Goal: Transaction & Acquisition: Register for event/course

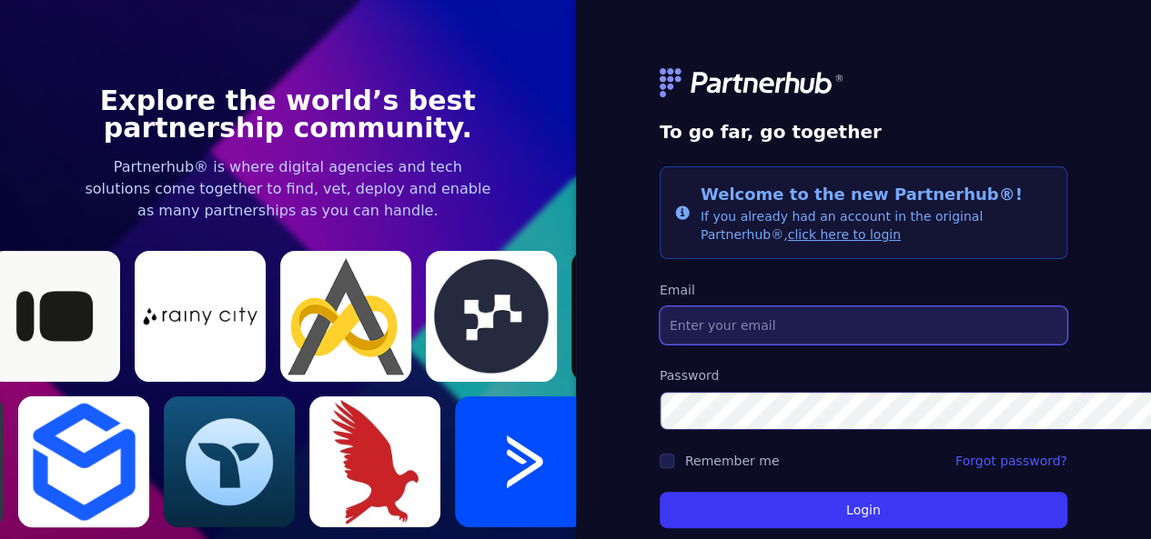
drag, startPoint x: 0, startPoint y: 0, endPoint x: 804, endPoint y: 317, distance: 864.4
click at [804, 317] on input "Email" at bounding box center [862, 326] width 407 height 38
type input "[EMAIL_ADDRESS][DOMAIN_NAME]"
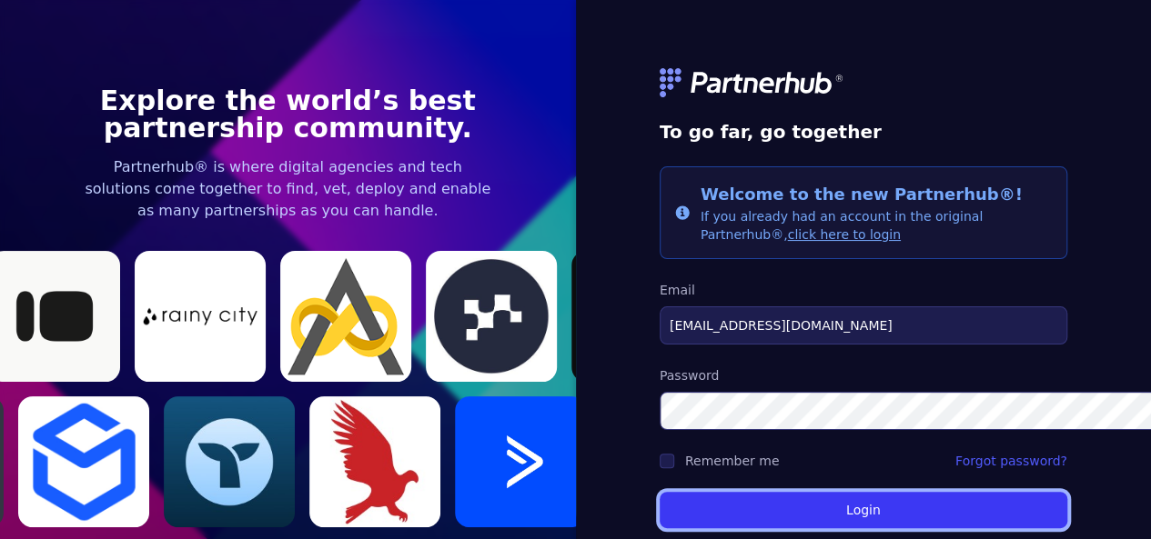
click at [791, 499] on button "Login" at bounding box center [862, 510] width 407 height 36
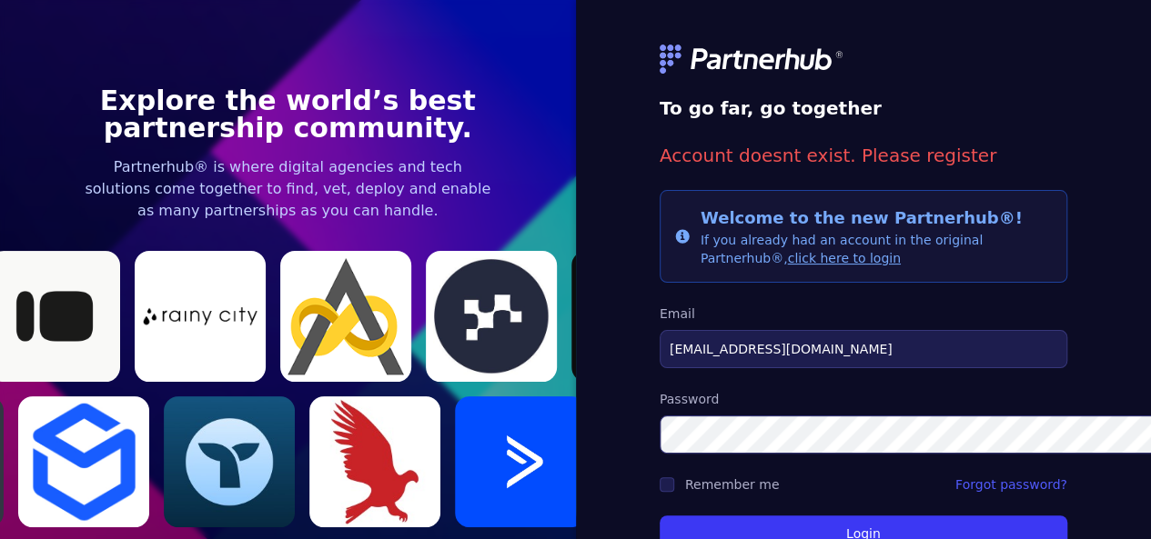
scroll to position [71, 0]
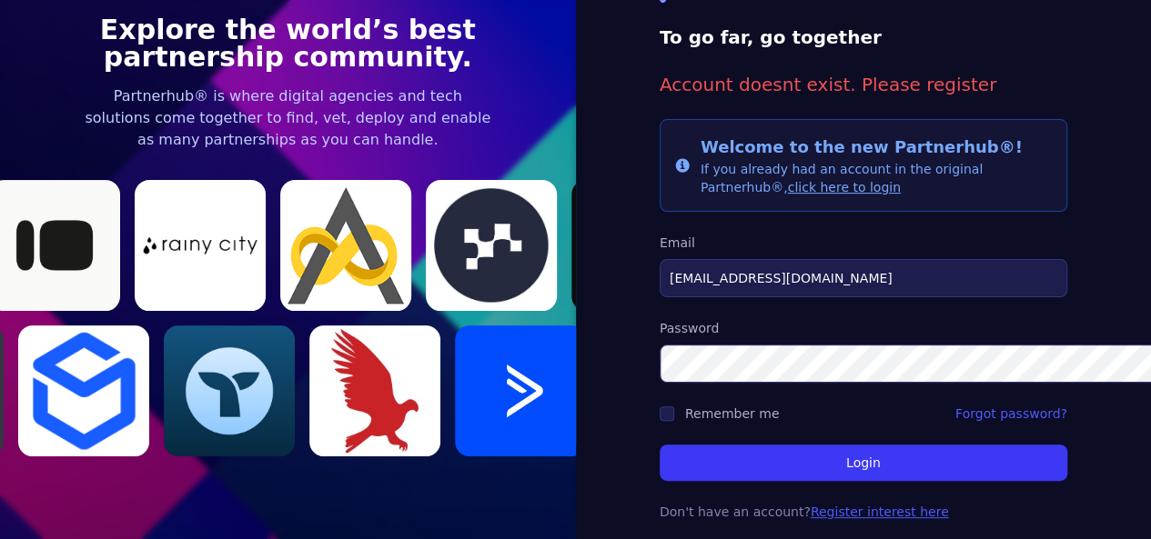
click at [827, 505] on link "Register interest here" at bounding box center [879, 512] width 138 height 15
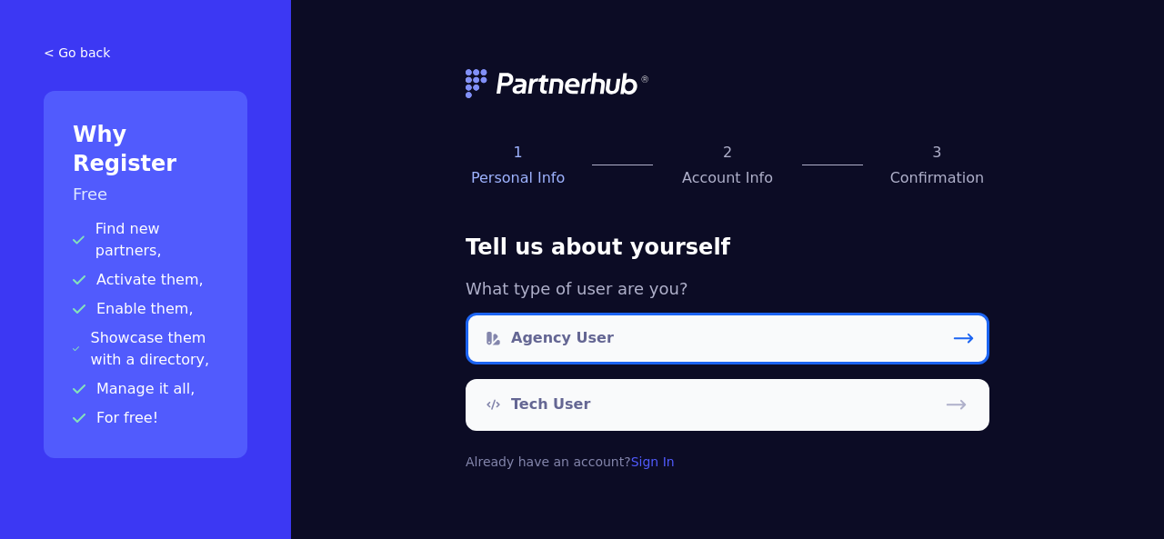
click at [640, 336] on link "Agency User" at bounding box center [728, 339] width 524 height 52
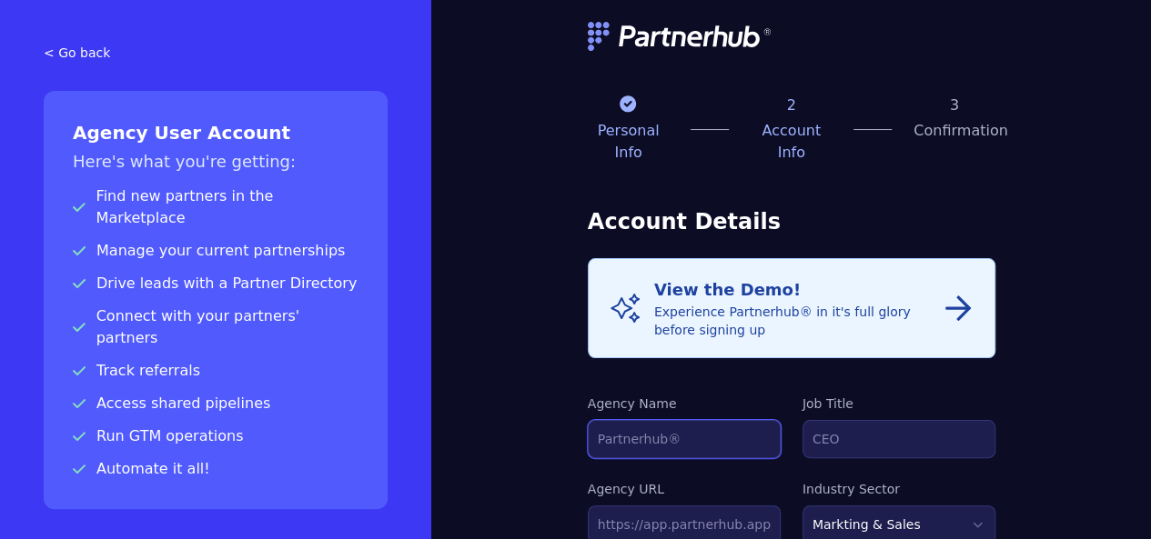
click at [620, 420] on input "Agency Name" at bounding box center [684, 439] width 193 height 38
type input "sysgenpro"
type input "hari"
type input "hari@sysgenpro.com"
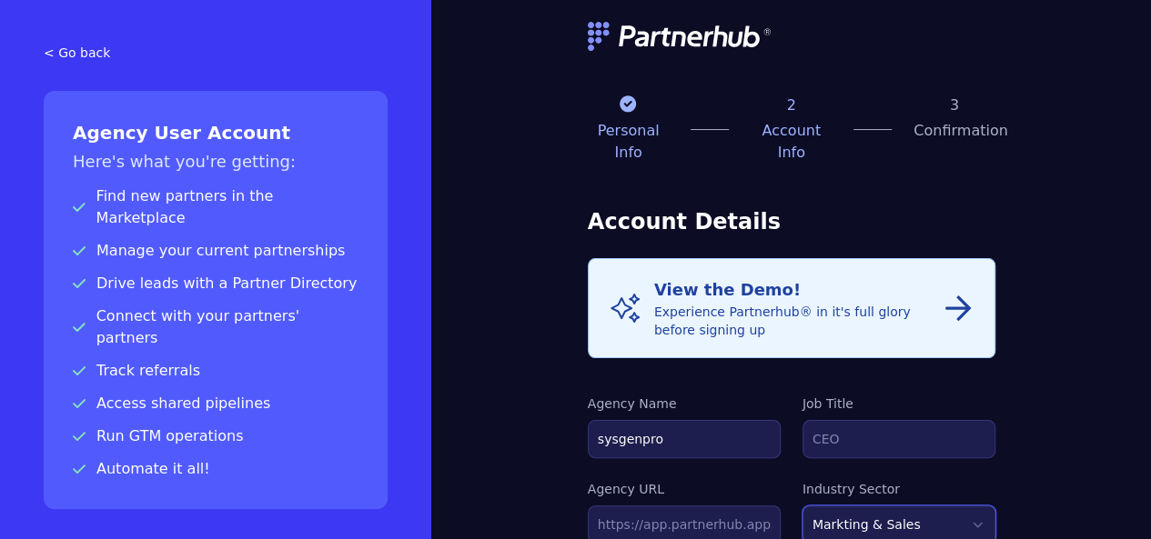
click at [885, 506] on select "Markting & Sales HR Finance Health Non-Profit Government Real Estate Blockchain…" at bounding box center [898, 525] width 193 height 38
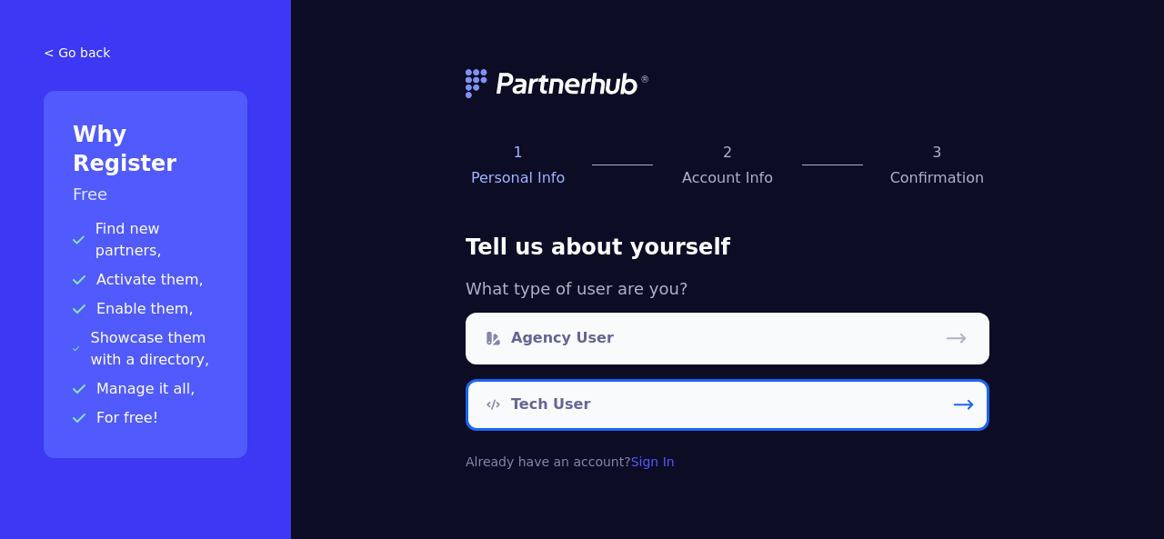
click at [565, 409] on p "Tech User" at bounding box center [550, 405] width 79 height 22
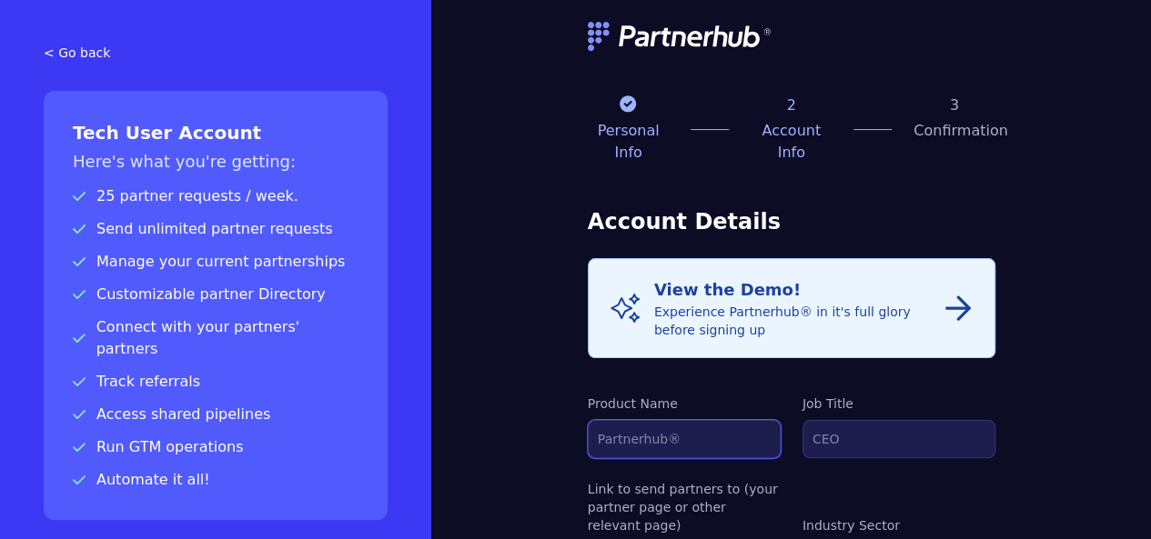
click at [611, 420] on input "Product Name" at bounding box center [684, 439] width 193 height 38
type input "sysgenpro"
type input "hari"
type input "[EMAIL_ADDRESS][DOMAIN_NAME]"
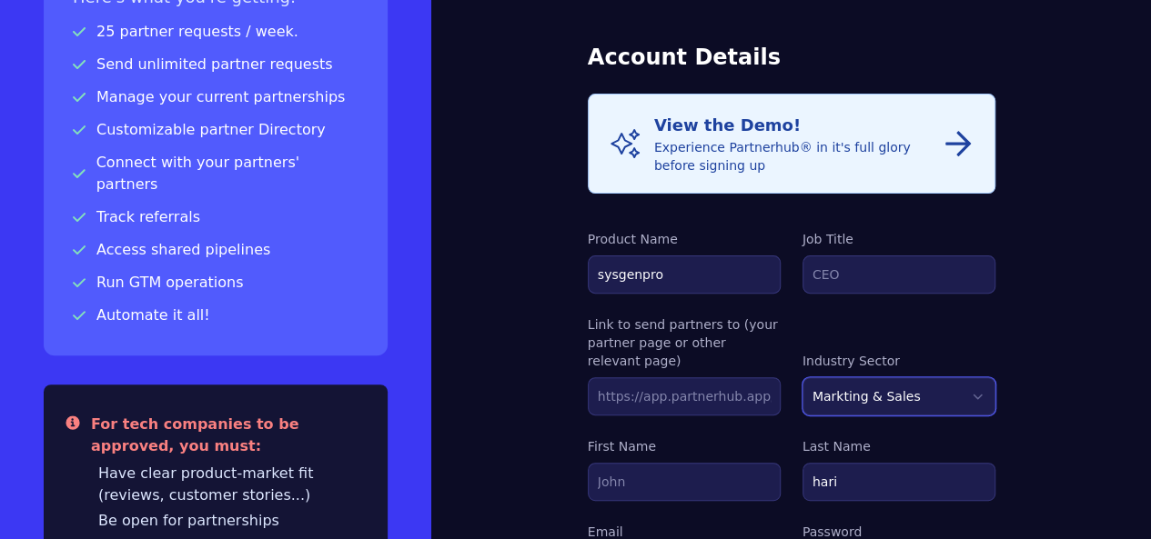
scroll to position [166, 0]
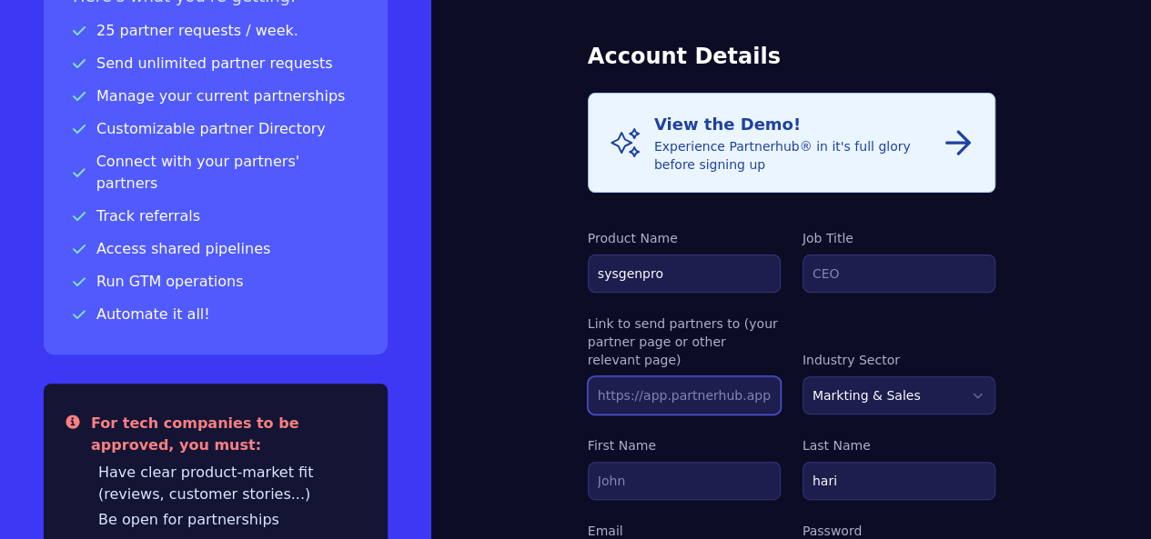
click at [664, 377] on input "text" at bounding box center [684, 396] width 193 height 38
type input "https://sysgenpro.com"
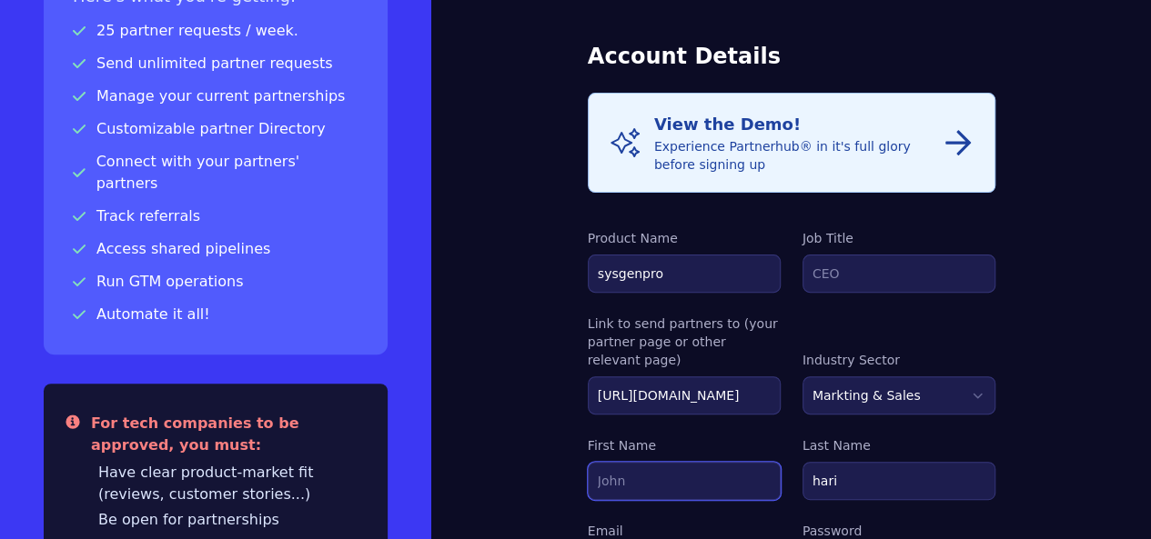
click at [588, 462] on input "First Name" at bounding box center [684, 481] width 193 height 38
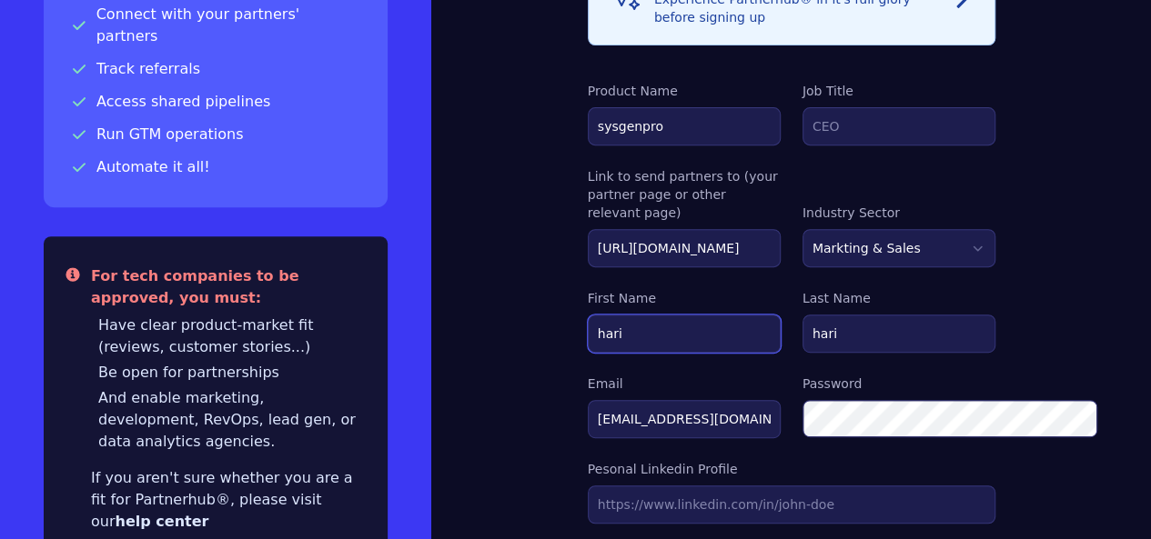
scroll to position [377, 0]
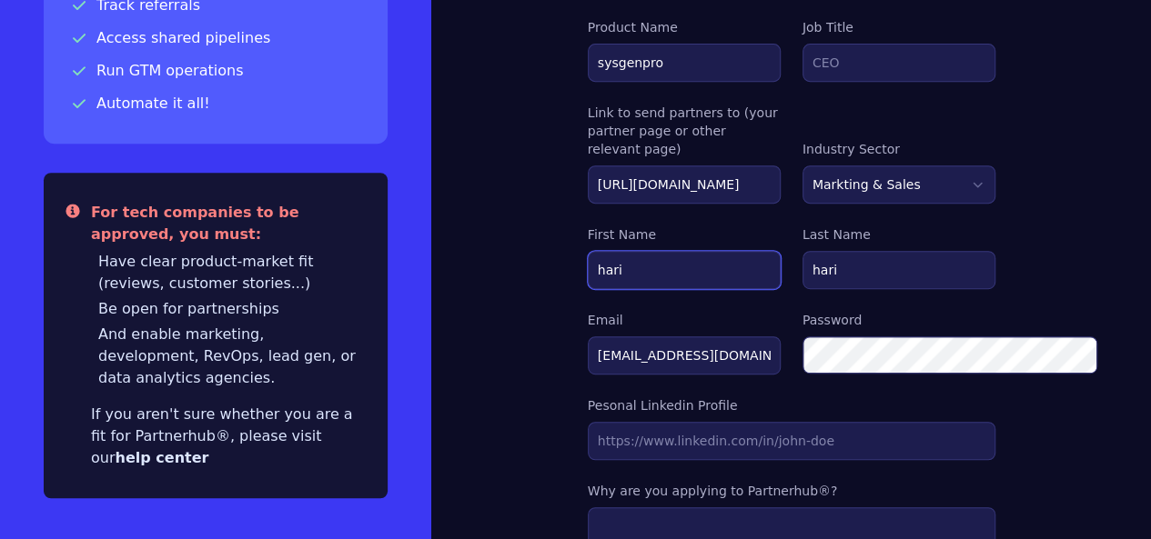
type input "hari"
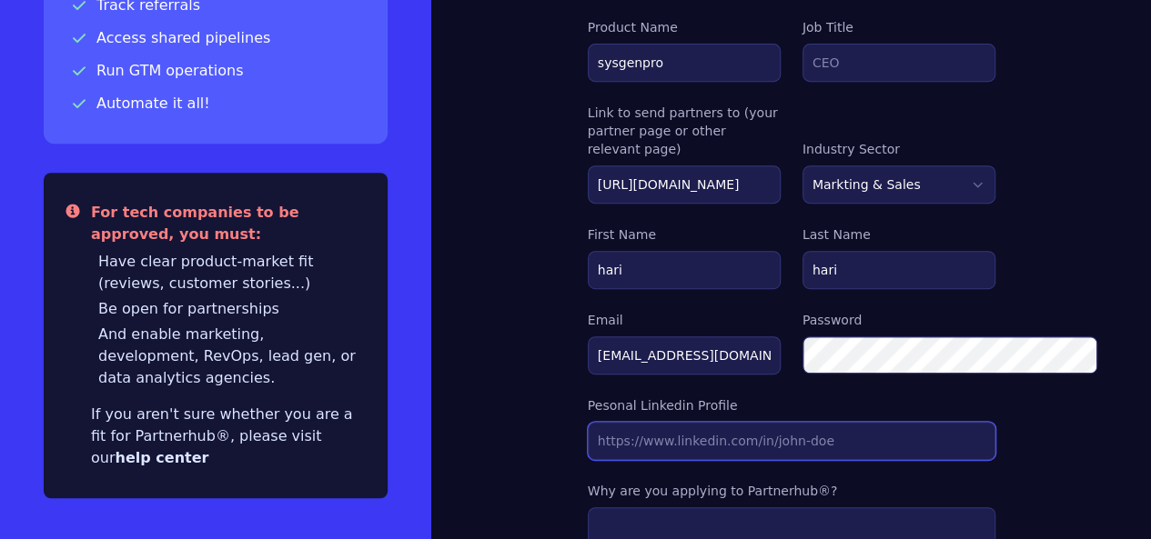
click at [753, 422] on input "Link to send partners to (your partner page or other relevant page)" at bounding box center [791, 441] width 407 height 38
click at [657, 422] on input "Link to send partners to (your partner page or other relevant page)" at bounding box center [791, 441] width 407 height 38
paste input "https://www.linkedin.com/in/harikrshna/"
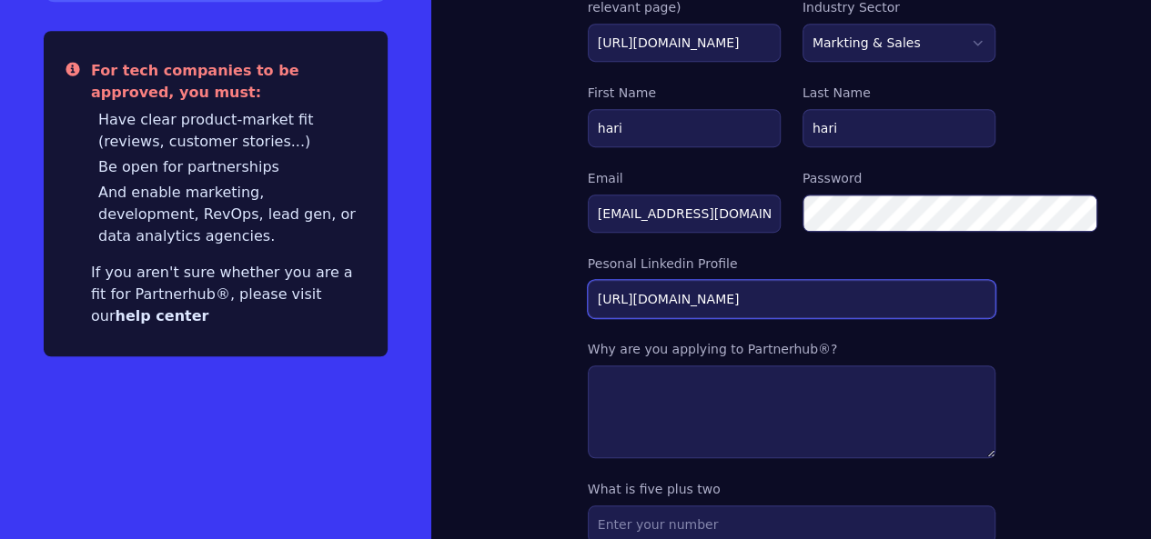
scroll to position [538, 0]
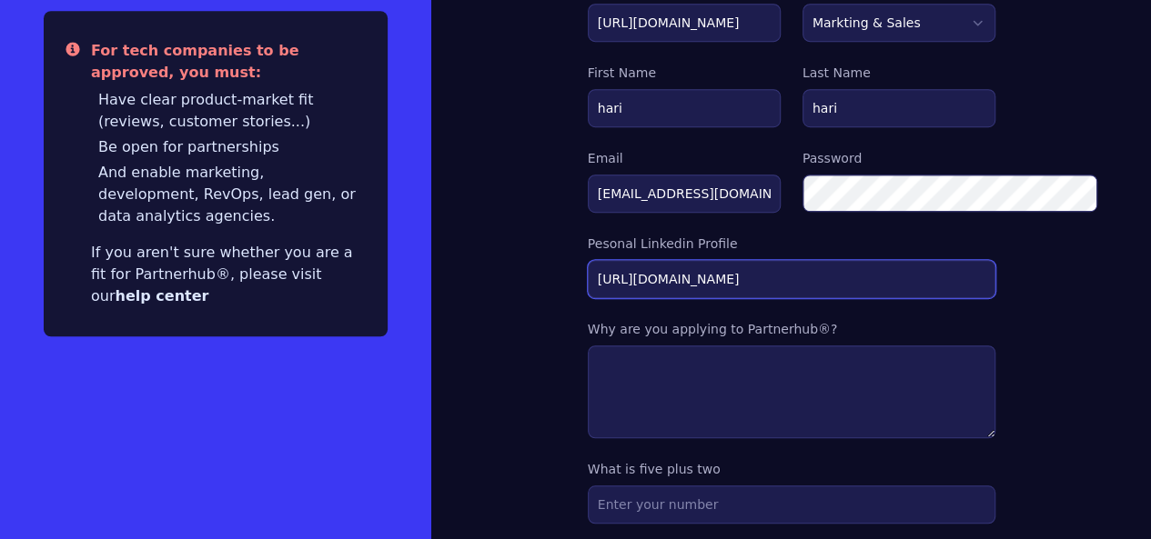
type input "https://www.linkedin.com/in/harikrshna/"
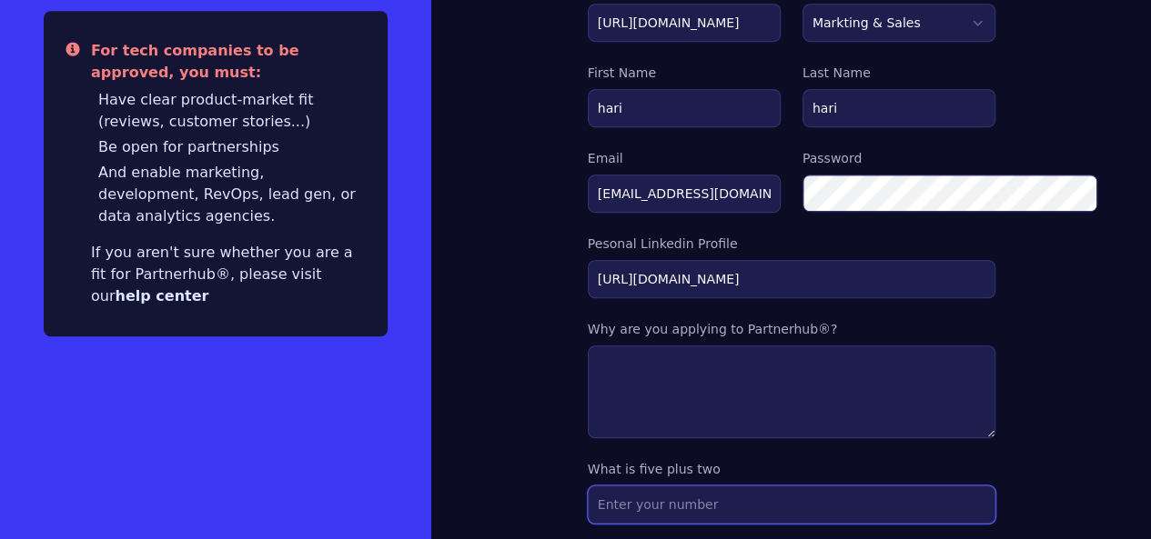
click at [709, 486] on input "text" at bounding box center [791, 505] width 407 height 38
type input "7"
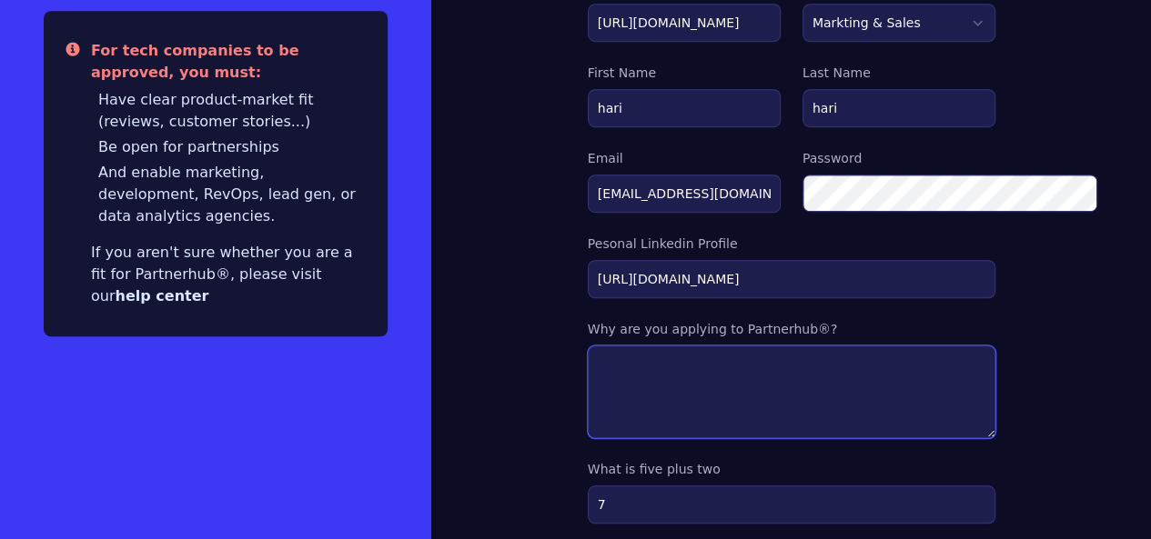
click at [613, 346] on textarea at bounding box center [791, 392] width 407 height 93
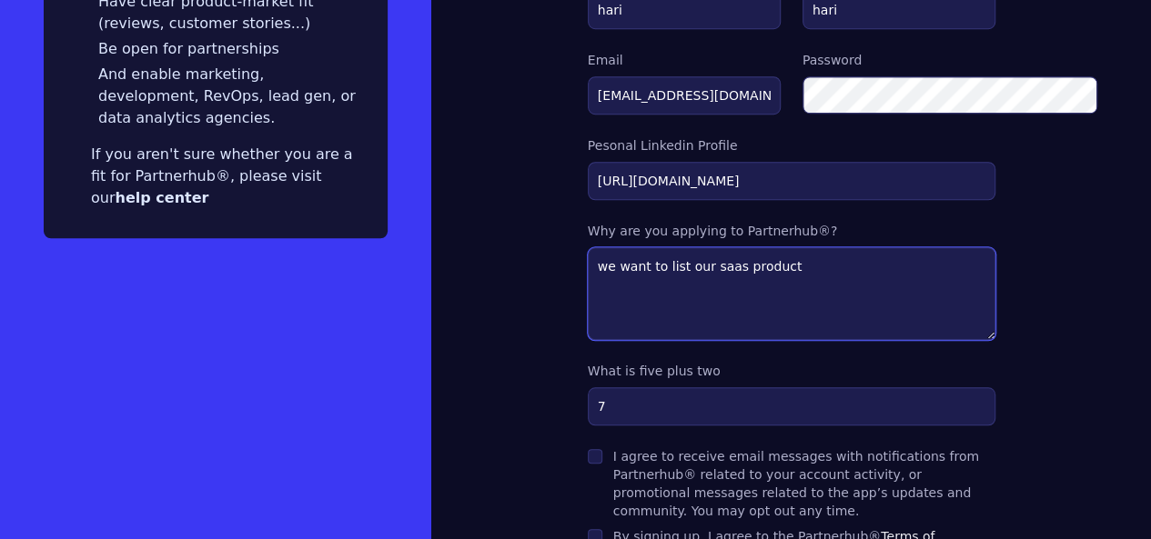
scroll to position [663, 0]
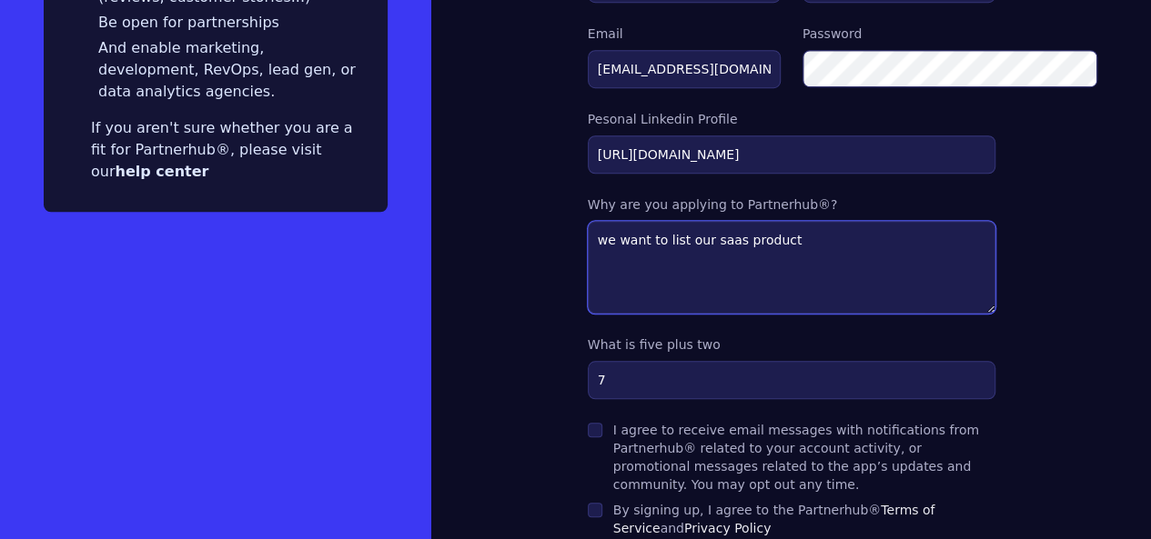
type textarea "we want to list our saas product"
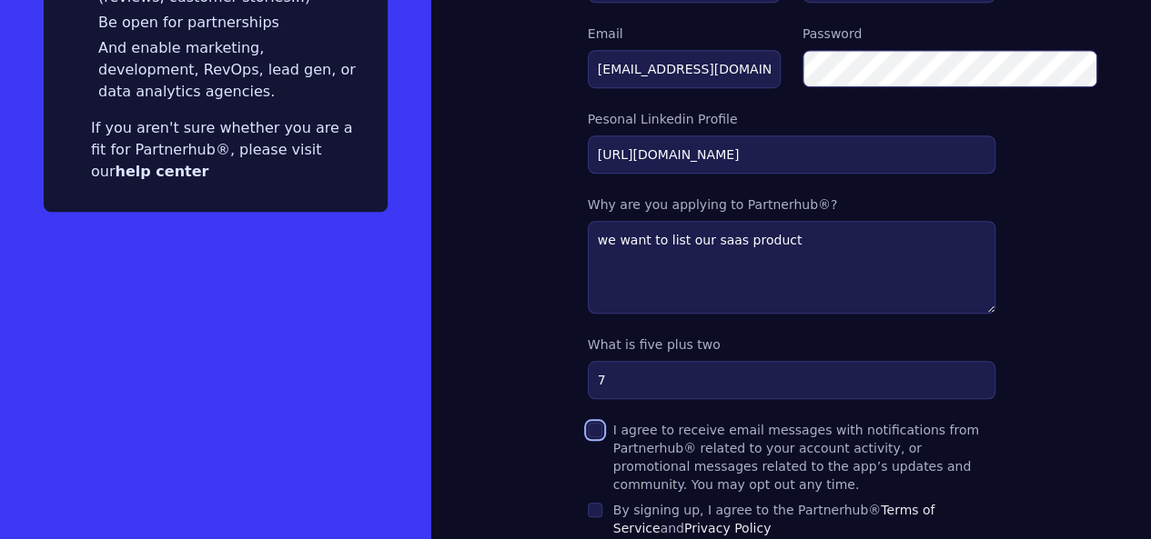
click at [588, 423] on input "I agree to receive email messages with notifications from Partnerhub® related t…" at bounding box center [595, 430] width 15 height 15
checkbox input "true"
click at [588, 503] on input "By signing up, I agree to the Partnerhub® Terms of Service and Privacy Policy" at bounding box center [595, 510] width 15 height 15
checkbox input "true"
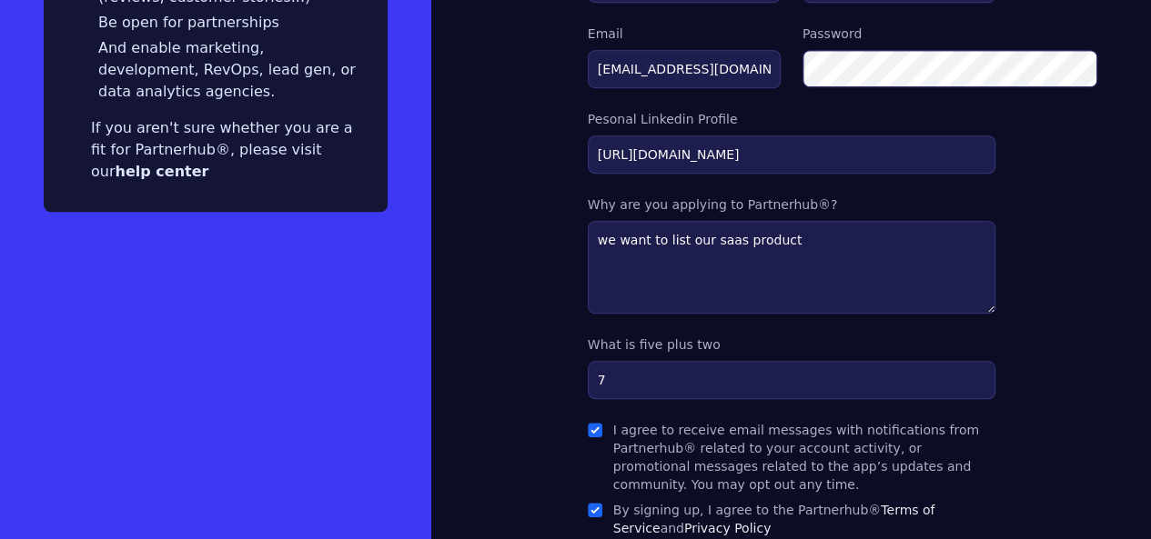
scroll to position [243, 0]
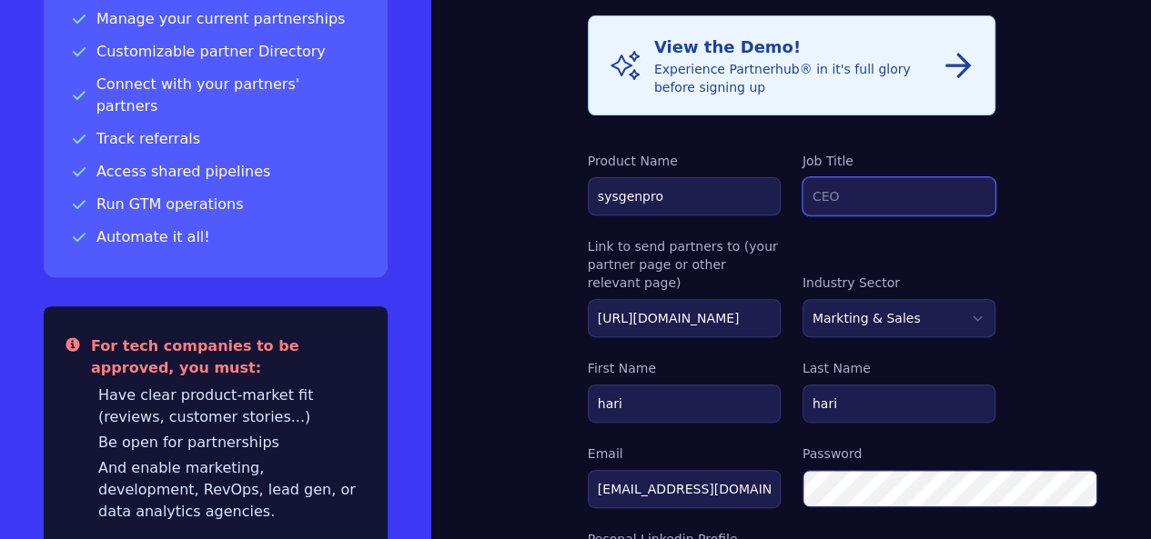
click at [890, 177] on input "Job Title" at bounding box center [898, 196] width 193 height 38
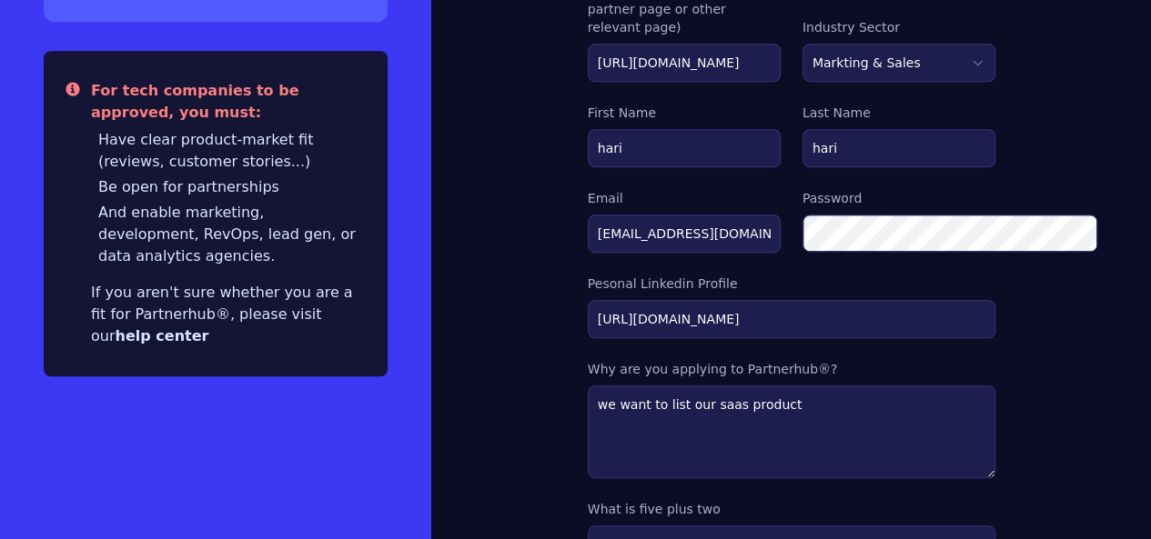
scroll to position [663, 0]
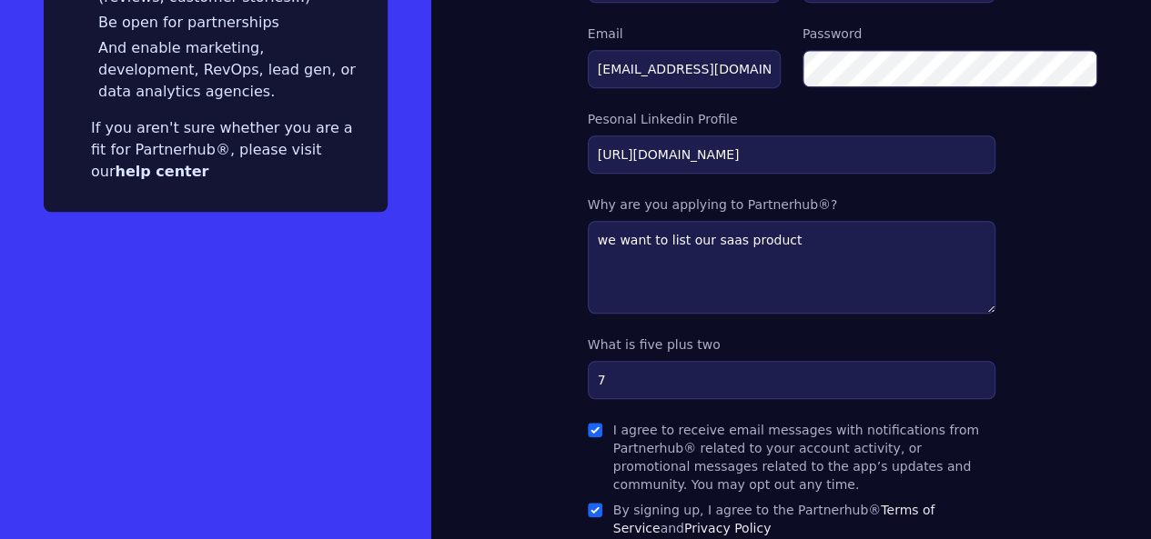
type input "ceo"
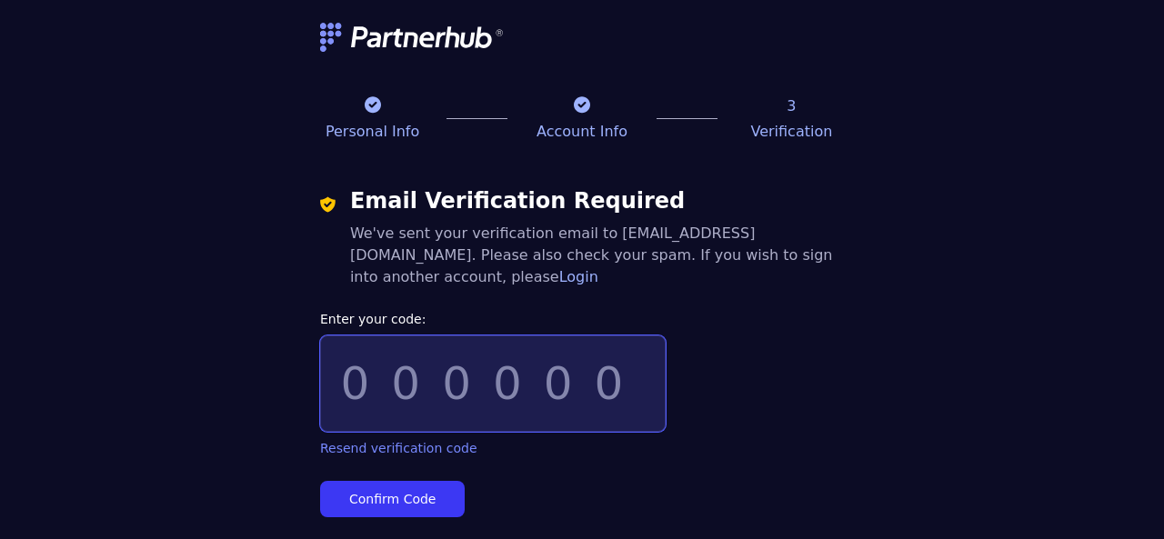
click at [372, 382] on input "Enter your code:" at bounding box center [493, 384] width 346 height 96
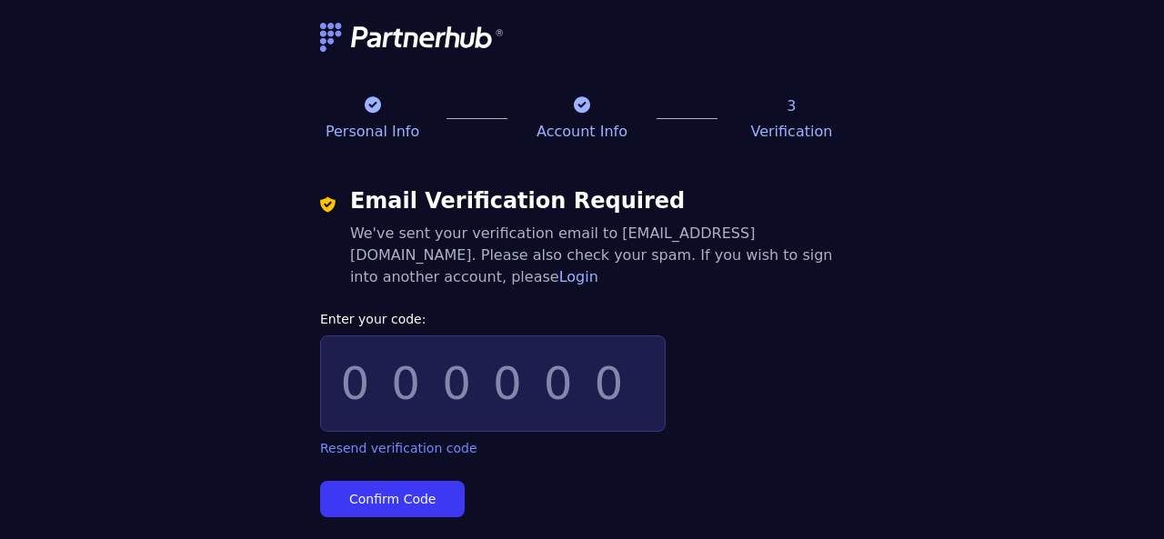
click at [662, 475] on form "Enter your code: Resend verification code Confirm Code" at bounding box center [582, 413] width 524 height 207
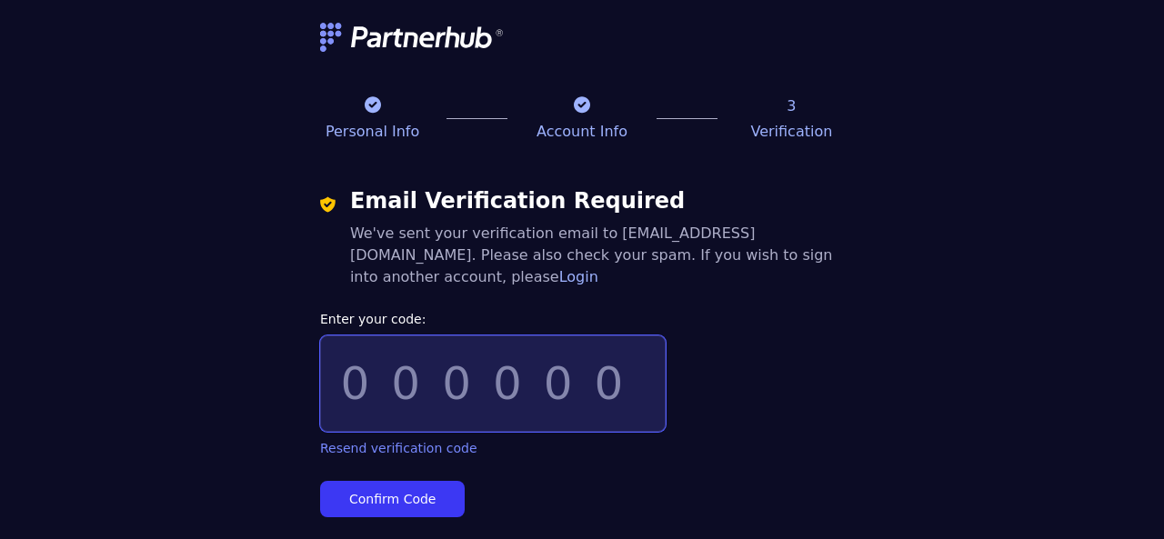
click at [379, 379] on input "Enter your code:" at bounding box center [493, 384] width 346 height 96
paste input "383489"
type input "383489"
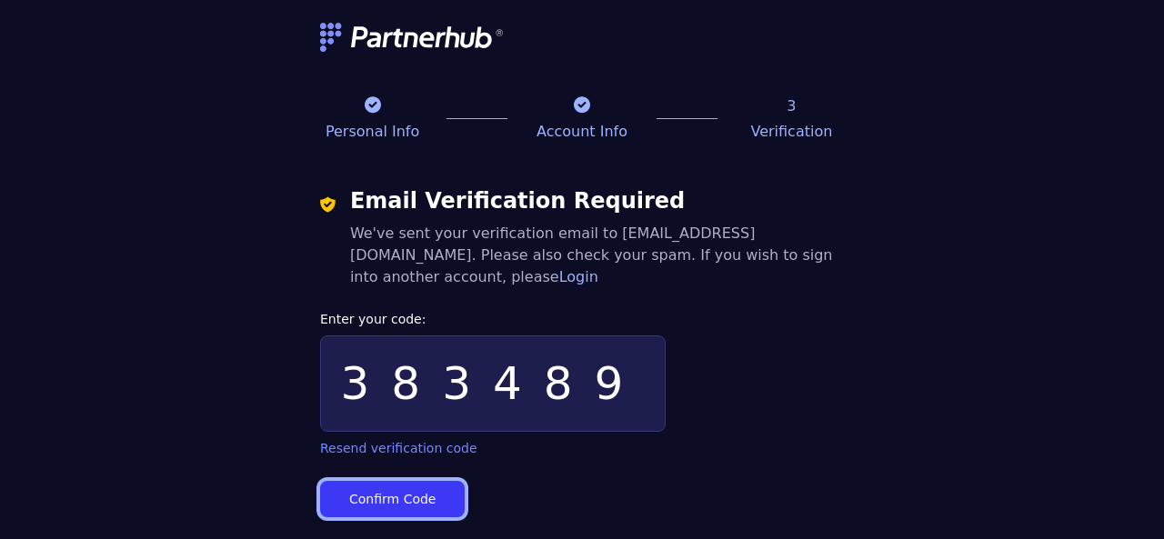
click at [395, 491] on button "Confirm Code" at bounding box center [392, 499] width 145 height 36
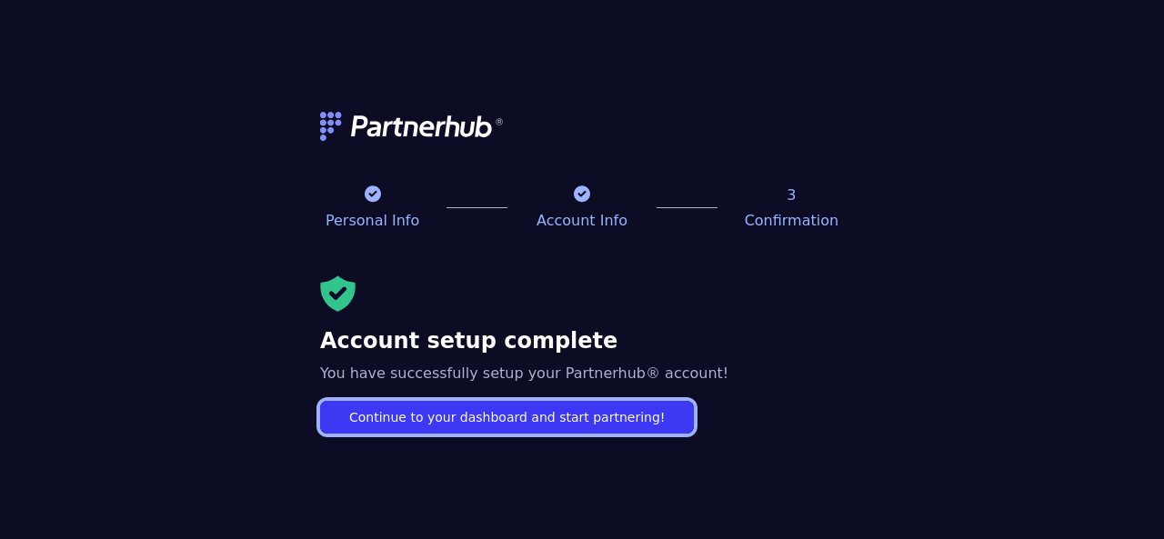
click at [467, 419] on link "Continue to your dashboard and start partnering!" at bounding box center [507, 417] width 374 height 33
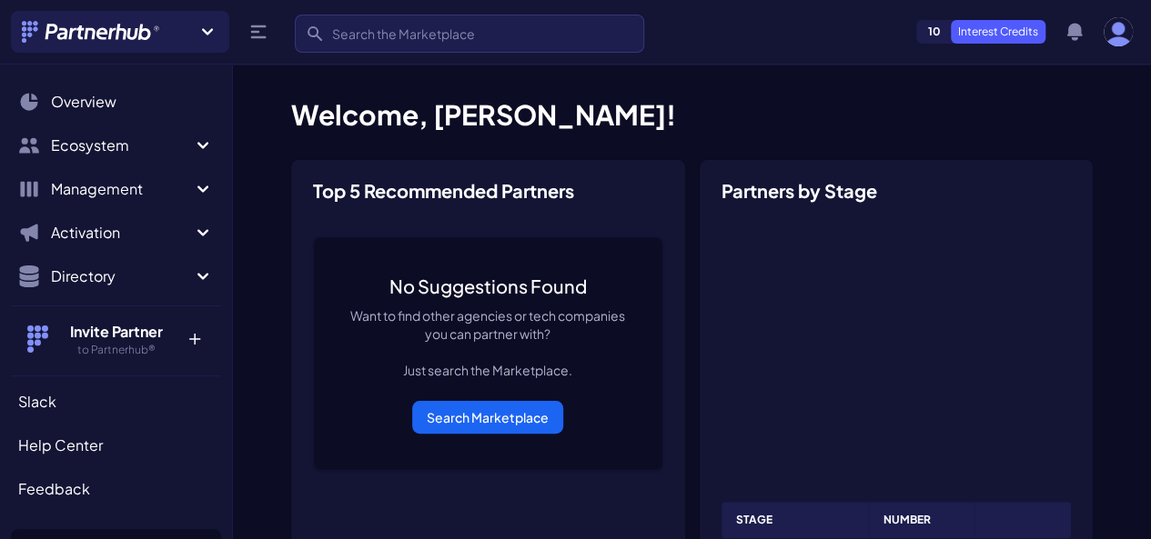
click at [180, 330] on p "+" at bounding box center [194, 335] width 39 height 29
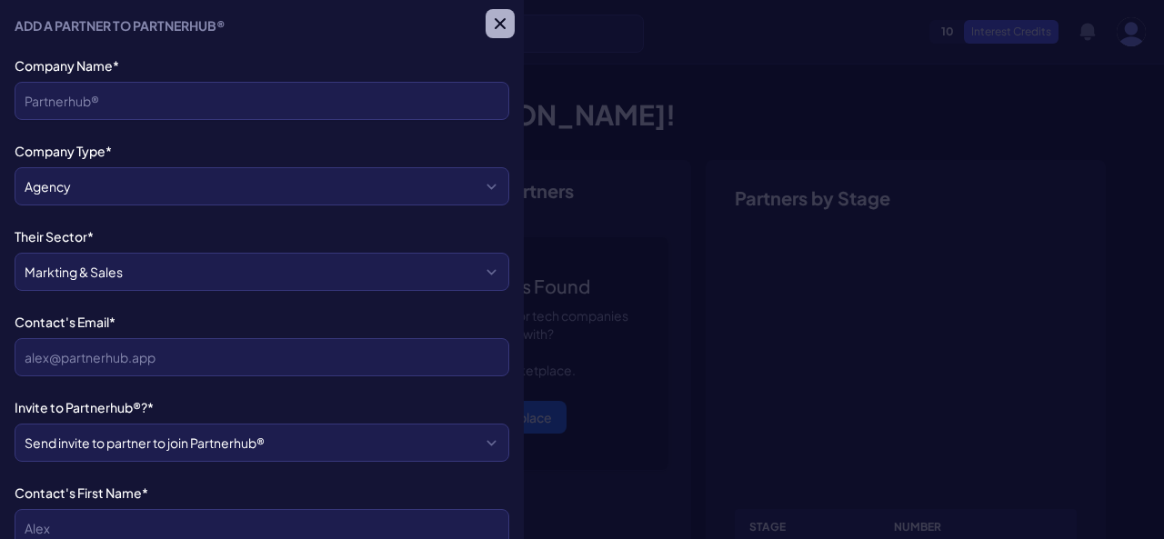
click at [492, 28] on icon "button" at bounding box center [500, 24] width 18 height 18
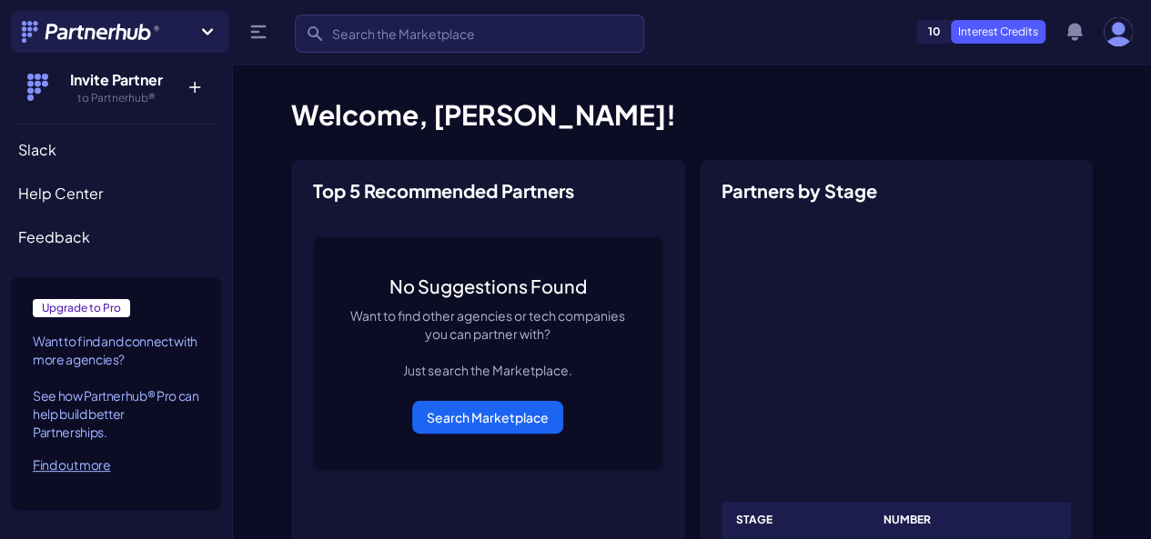
scroll to position [246, 0]
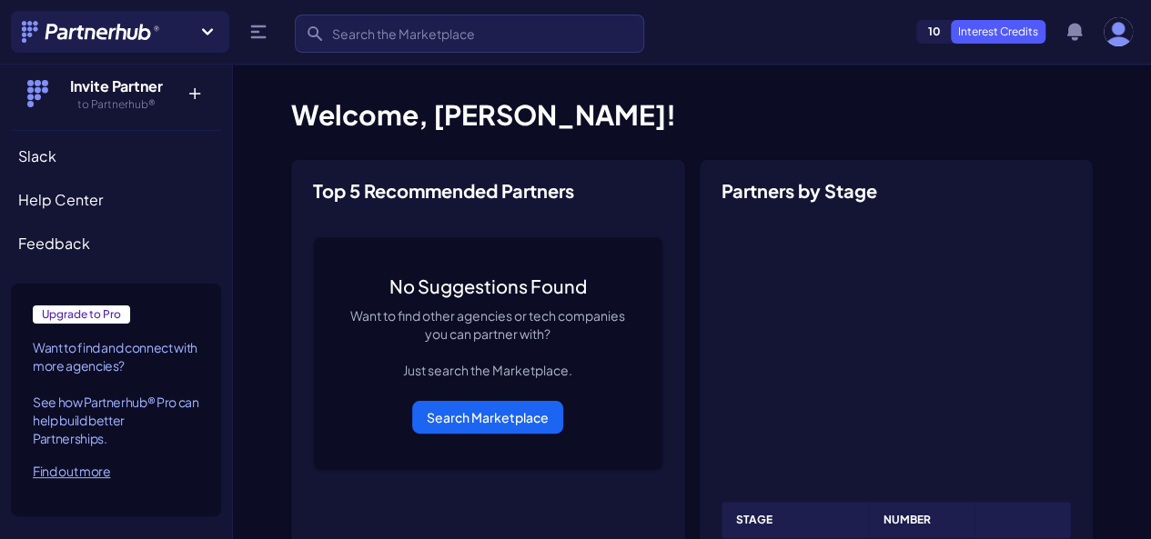
click at [87, 475] on div "Find out more" at bounding box center [116, 471] width 166 height 18
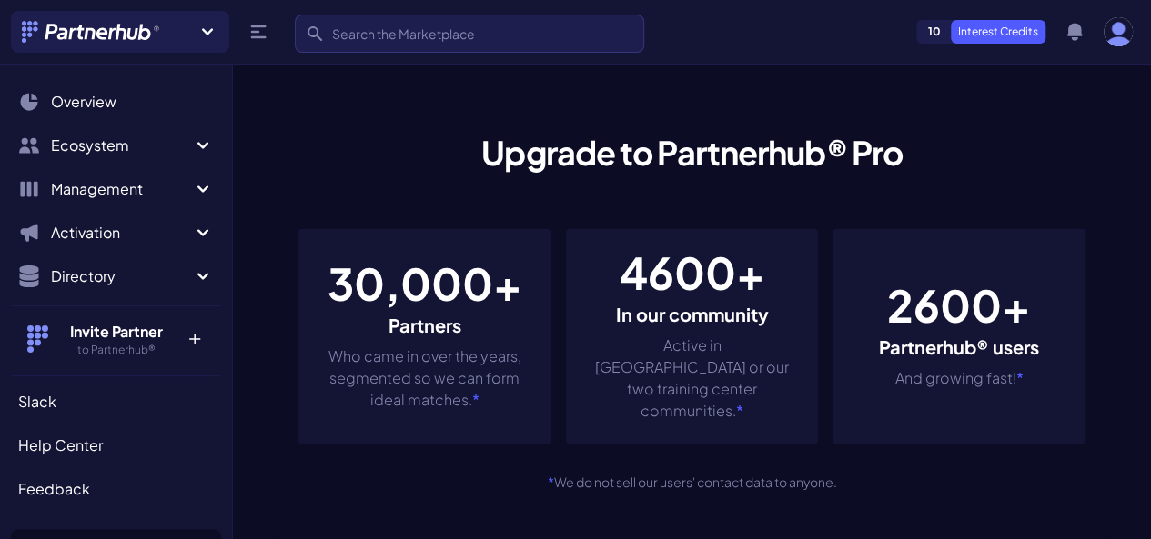
click at [380, 338] on h3 "Partners" at bounding box center [424, 325] width 209 height 25
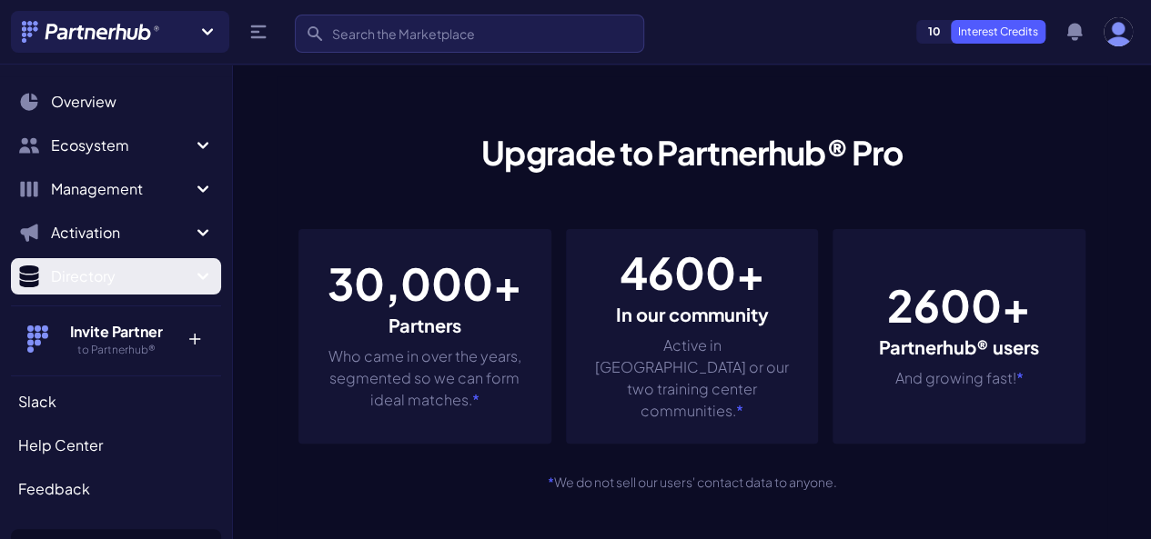
click at [164, 274] on span "Directory" at bounding box center [121, 277] width 141 height 22
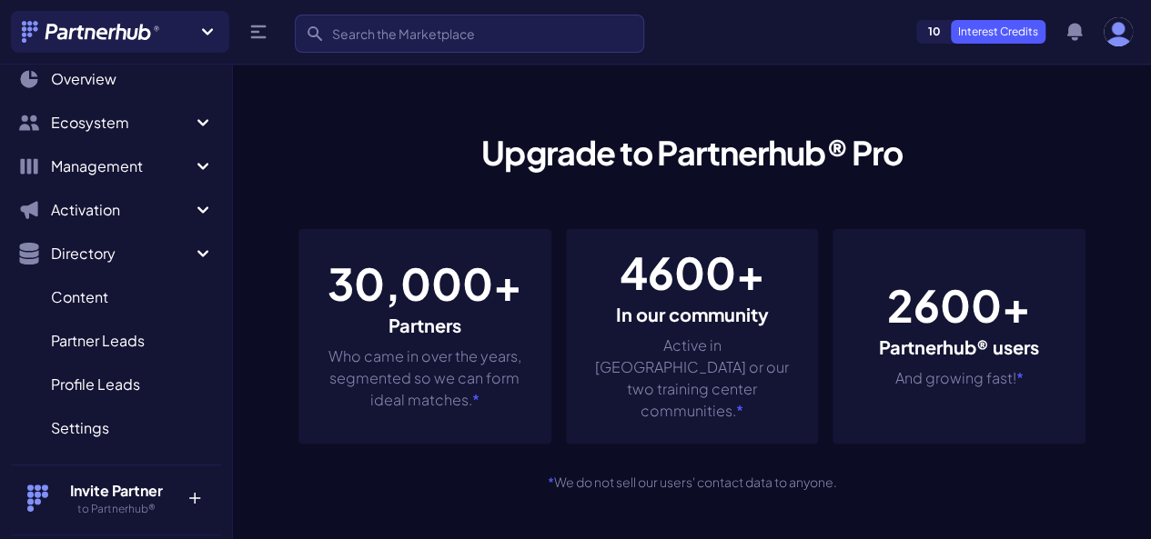
scroll to position [24, 0]
click at [439, 306] on p "30,000+" at bounding box center [424, 284] width 209 height 44
click at [709, 327] on h3 "In our community" at bounding box center [692, 314] width 209 height 25
click at [1007, 353] on h3 "Partnerhub® users" at bounding box center [959, 347] width 160 height 25
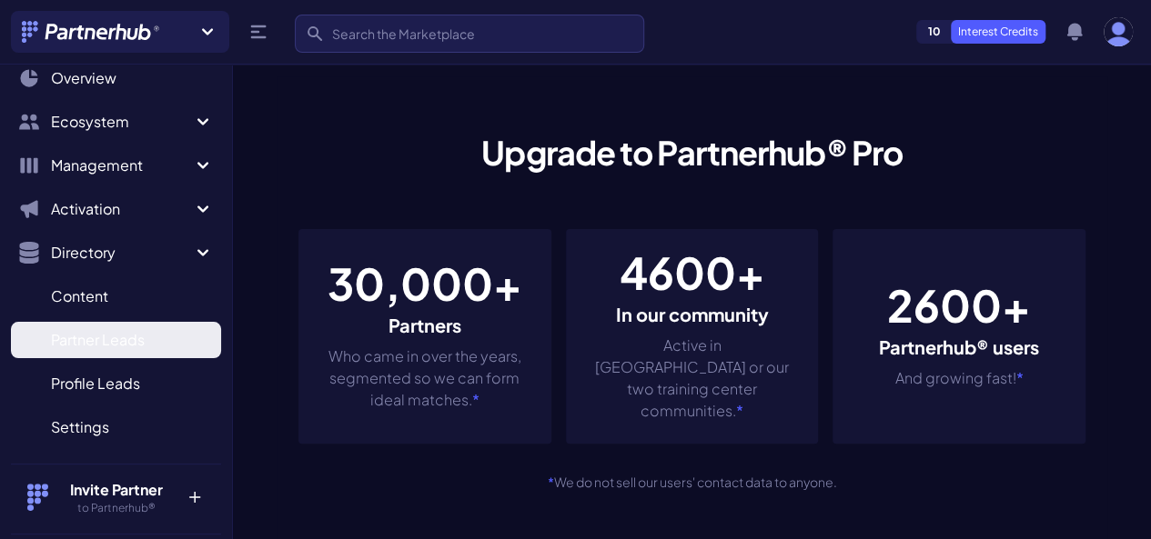
click at [143, 343] on span "Partner Leads" at bounding box center [98, 340] width 94 height 22
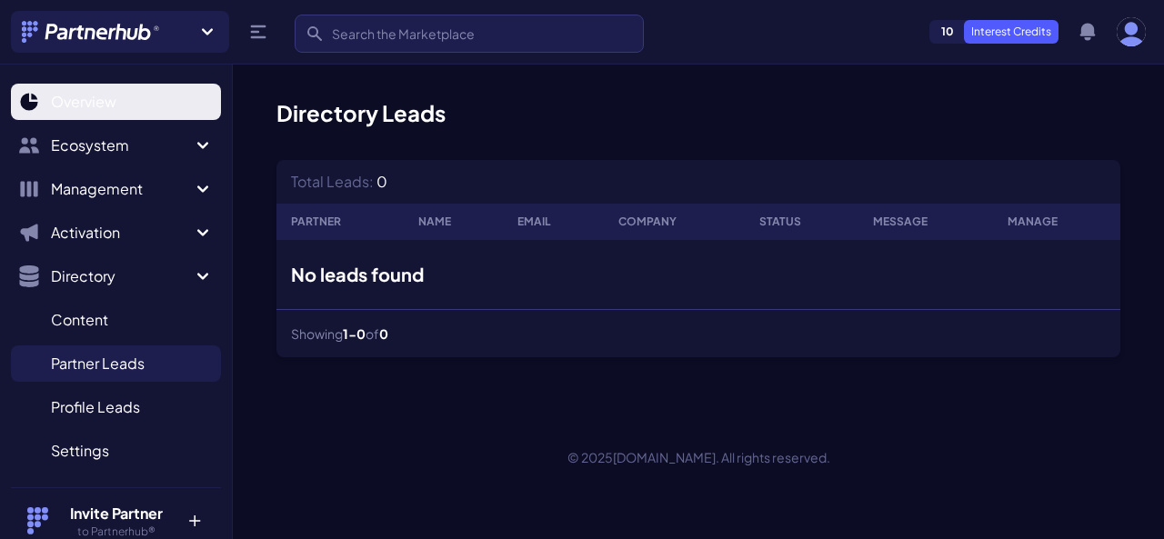
click at [131, 108] on link "Overview" at bounding box center [116, 102] width 210 height 36
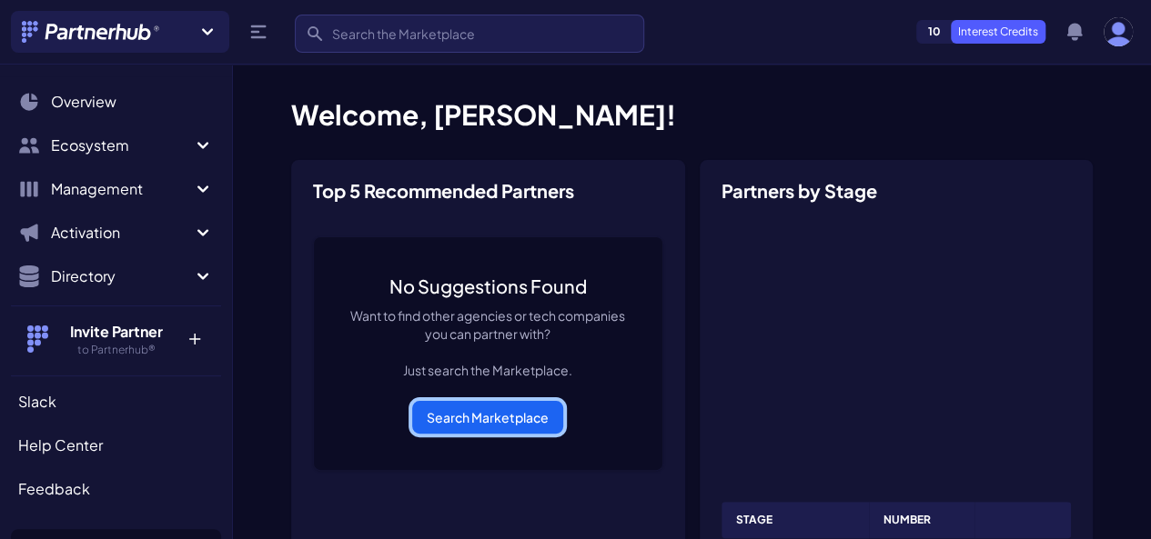
click at [477, 430] on link "Search Marketplace" at bounding box center [487, 417] width 151 height 33
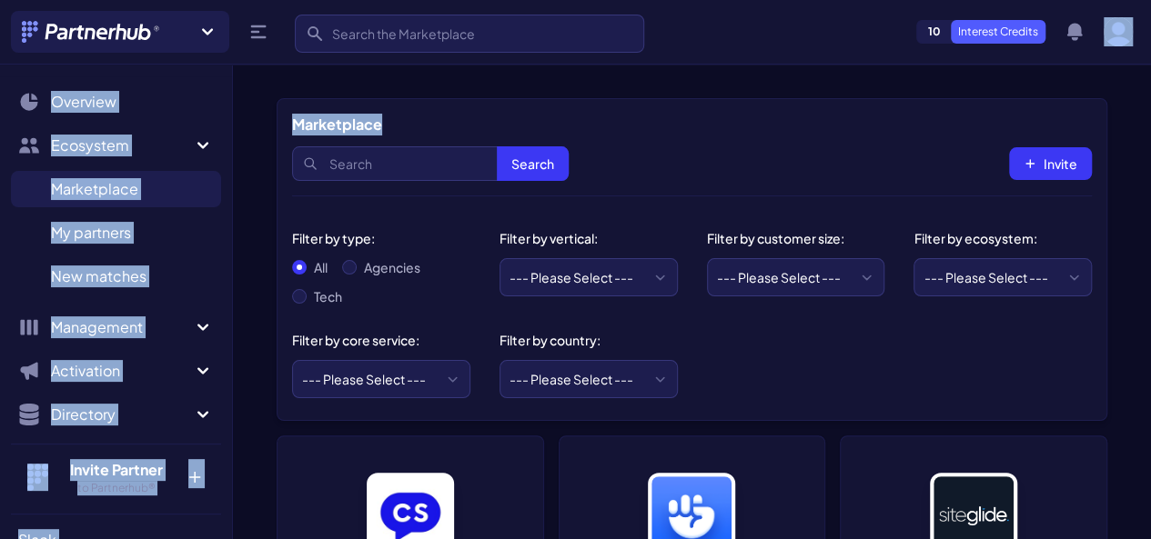
drag, startPoint x: 1149, startPoint y: 51, endPoint x: 1161, endPoint y: 71, distance: 23.2
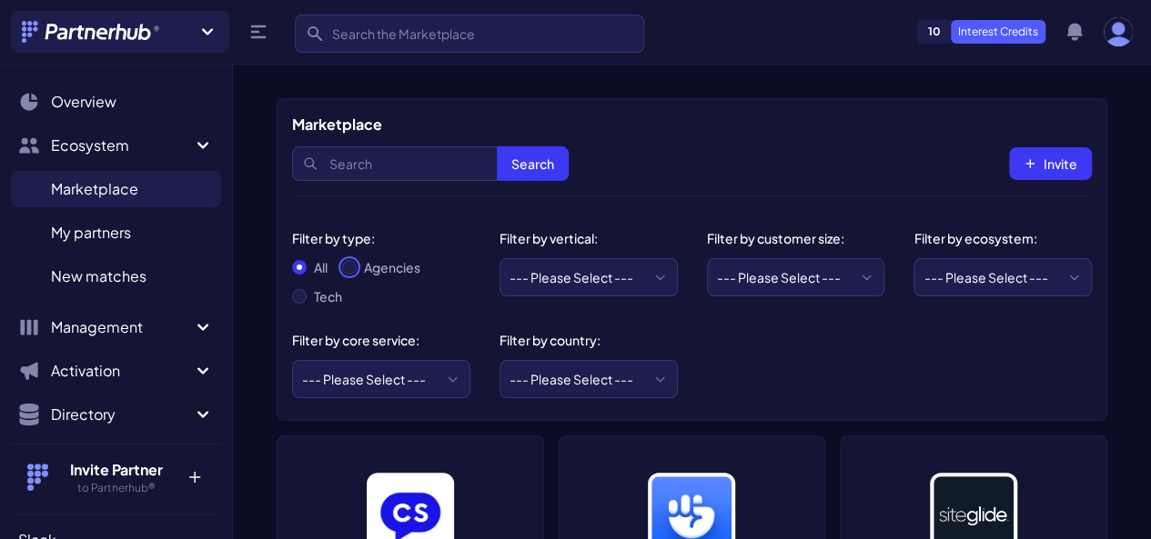
click at [355, 267] on input "Agencies" at bounding box center [349, 267] width 15 height 15
radio input "true"
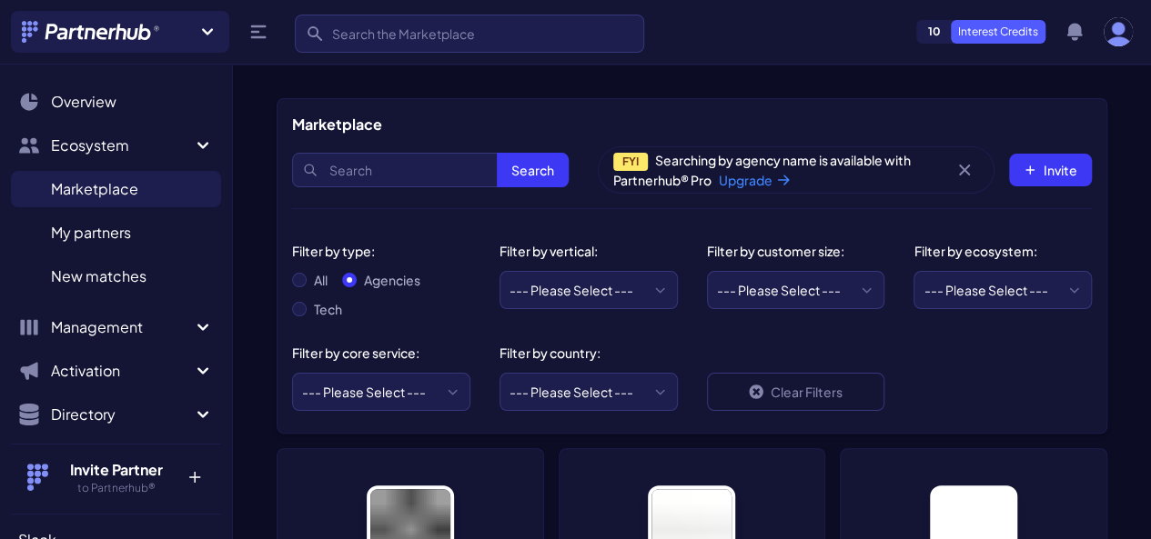
scroll to position [156, 0]
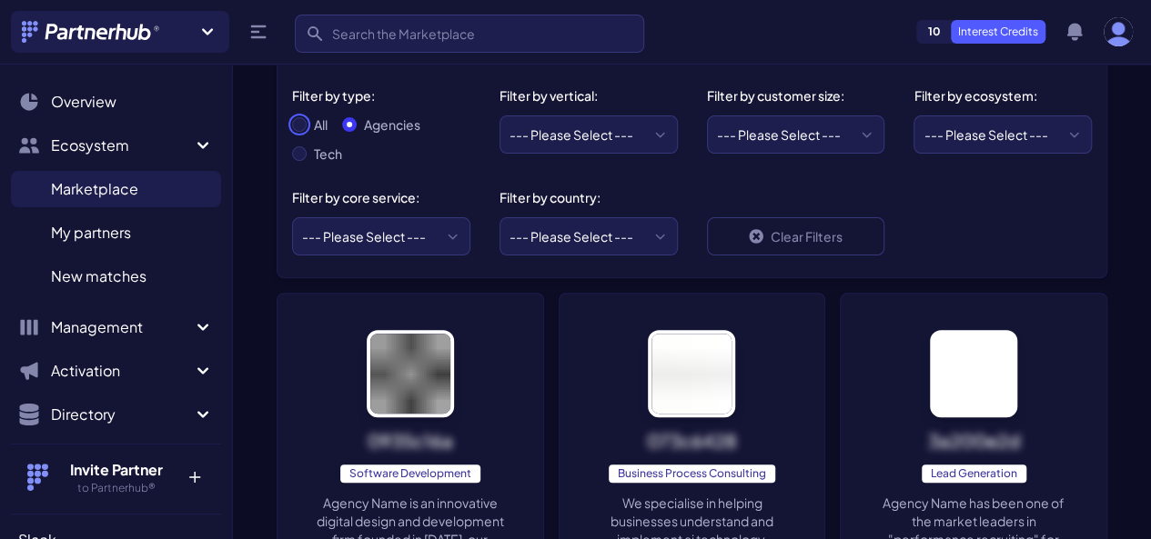
click at [300, 119] on input "All" at bounding box center [299, 124] width 15 height 15
radio input "true"
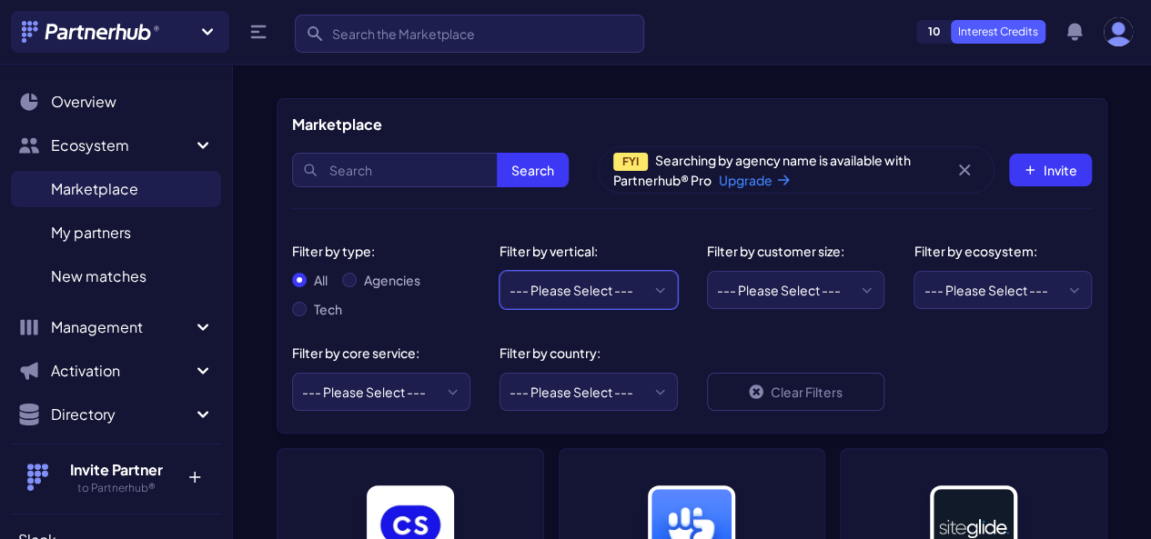
click at [599, 286] on select "--- Please Select --- eCommerce and consumer brands B2B and IT Local retailers …" at bounding box center [588, 290] width 178 height 38
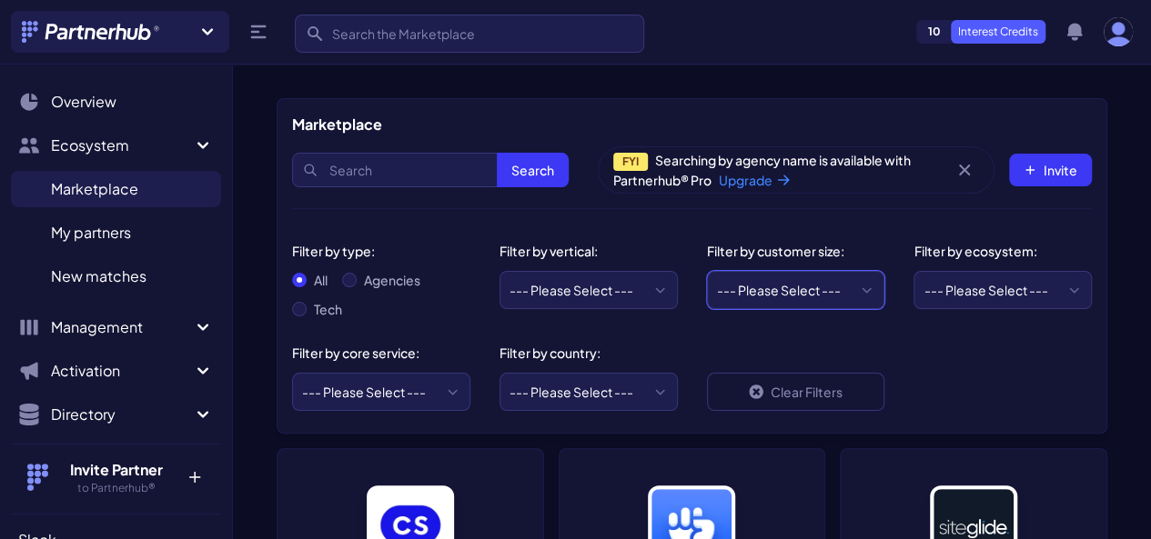
click at [769, 286] on select "--- Please Select --- Startups/SMBs Mid-market Enterprise" at bounding box center [796, 290] width 178 height 38
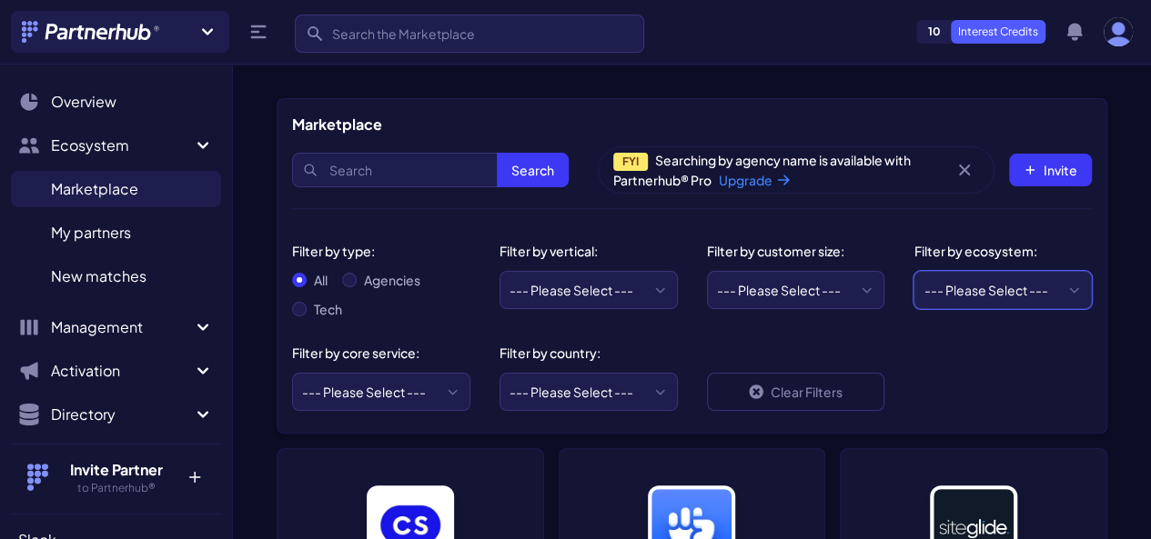
click at [978, 290] on select "--- Please Select --- AWS ActiveCampaign Adobe Airtable Amazon Amplitude Asana …" at bounding box center [1002, 290] width 178 height 38
click at [931, 349] on div "Filter by type: All Agencies Tech Filter by vertical: --- Please Select --- eCo…" at bounding box center [691, 321] width 829 height 224
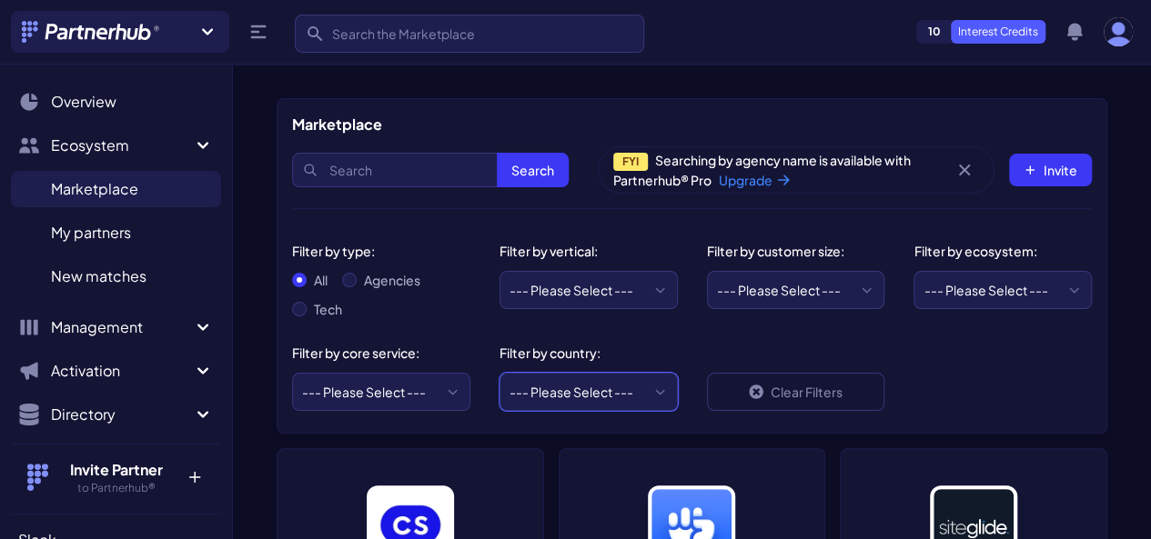
click at [646, 382] on select "--- Please Select --- [GEOGRAPHIC_DATA] [GEOGRAPHIC_DATA] [GEOGRAPHIC_DATA] [GE…" at bounding box center [588, 392] width 178 height 38
click at [646, 382] on select "--- Please Select --- United States United Kingdom Canada Australia Afghanistan…" at bounding box center [588, 392] width 178 height 38
click at [1013, 32] on p "Interest Credits" at bounding box center [997, 32] width 95 height 24
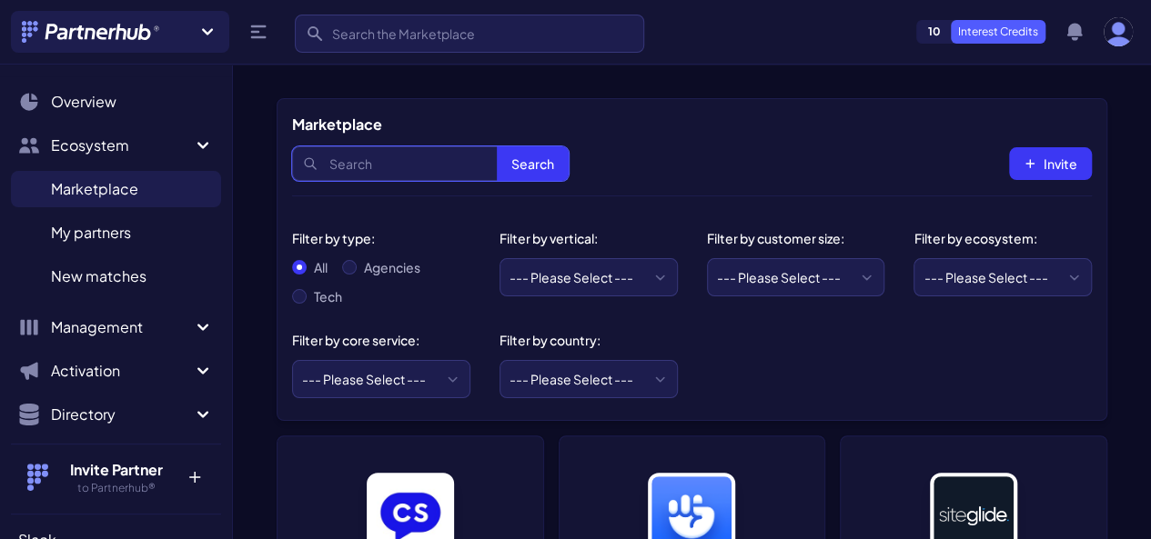
click at [437, 160] on input "Search" at bounding box center [430, 163] width 276 height 35
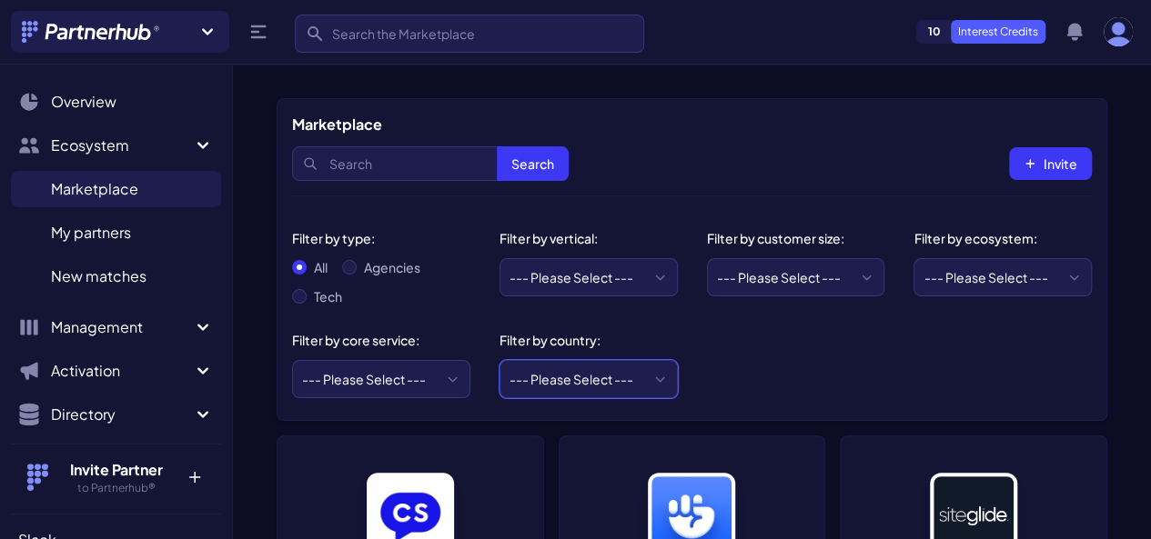
click at [584, 370] on select "--- Please Select --- [GEOGRAPHIC_DATA] [GEOGRAPHIC_DATA] [GEOGRAPHIC_DATA] [GE…" at bounding box center [588, 379] width 178 height 38
select select "US"
click at [499, 360] on select "--- Please Select --- [GEOGRAPHIC_DATA] [GEOGRAPHIC_DATA] [GEOGRAPHIC_DATA] [GE…" at bounding box center [588, 379] width 178 height 38
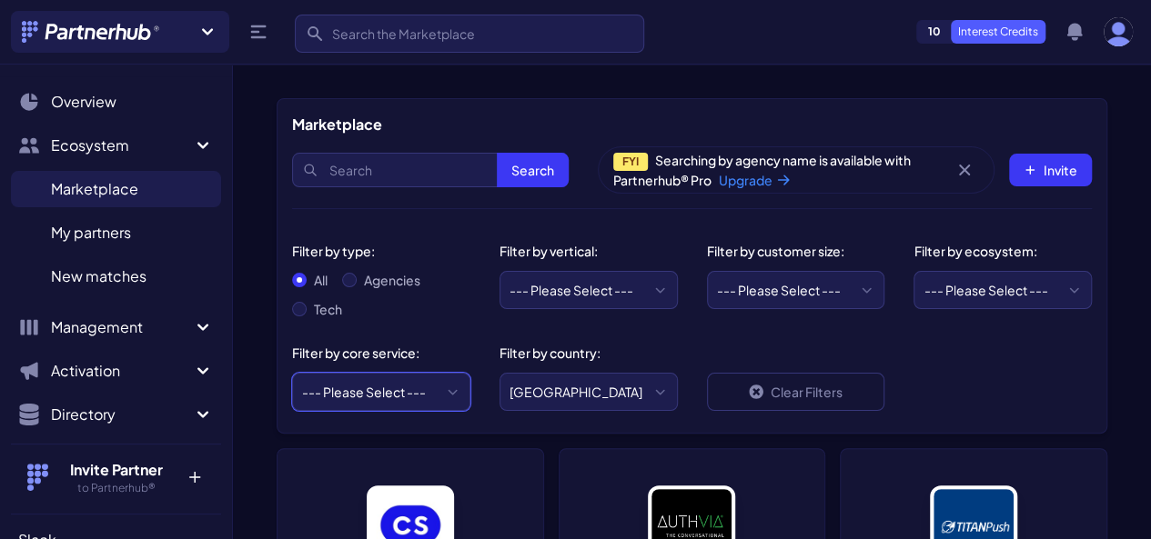
click at [418, 391] on select "--- Please Select --- ABM API Integration Support Business Process Consulting C…" at bounding box center [381, 392] width 178 height 38
click at [709, 332] on div "Clear Filters" at bounding box center [795, 372] width 207 height 93
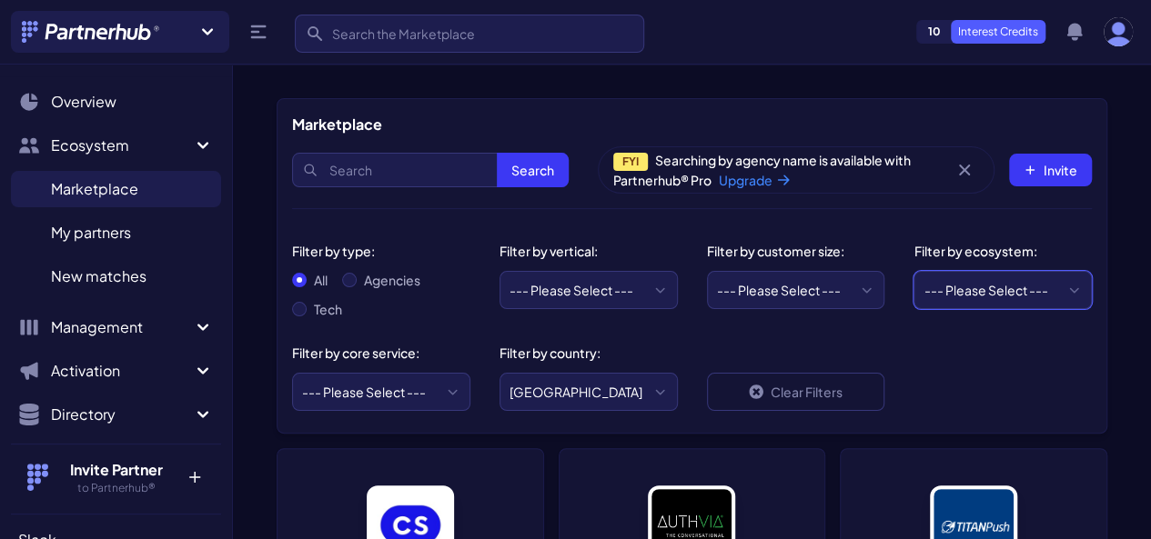
click at [952, 282] on select "--- Please Select --- AWS ActiveCampaign Adobe Airtable Amazon Amplitude Asana …" at bounding box center [1002, 290] width 178 height 38
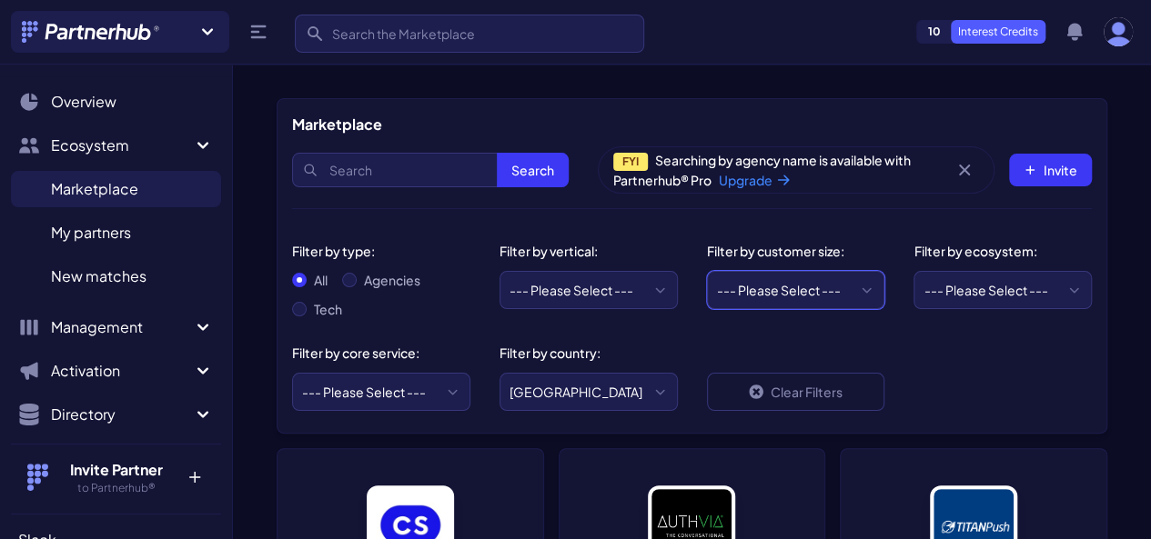
click at [839, 291] on select "--- Please Select --- Startups/SMBs Mid-market Enterprise" at bounding box center [796, 290] width 178 height 38
select select "Startups/SMBs"
click at [707, 271] on select "--- Please Select --- Startups/SMBs Mid-market Enterprise" at bounding box center [796, 290] width 178 height 38
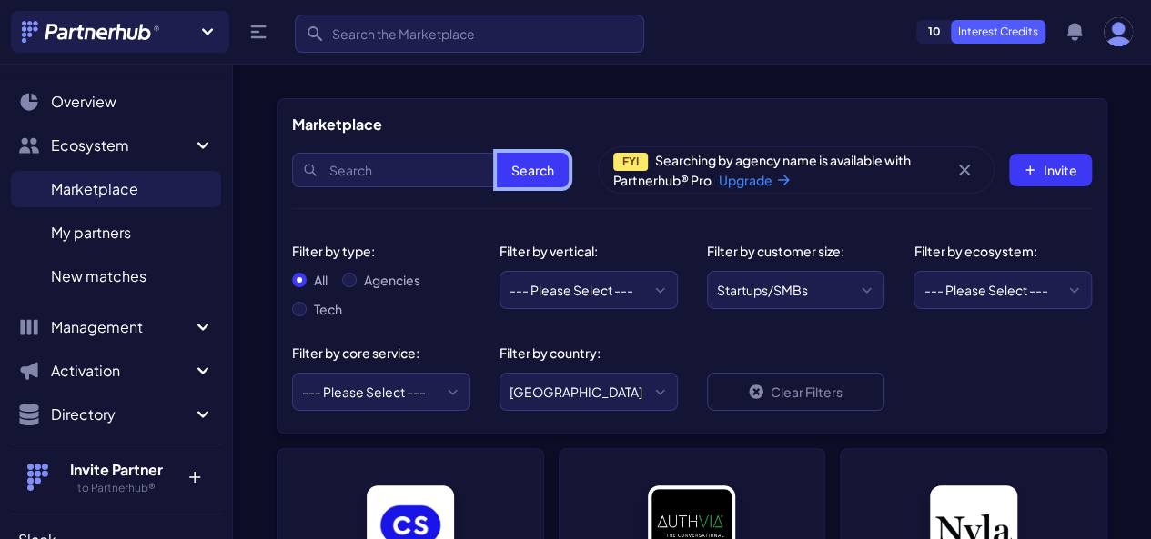
click at [521, 171] on button "Search" at bounding box center [533, 170] width 72 height 35
